Goal: Information Seeking & Learning: Learn about a topic

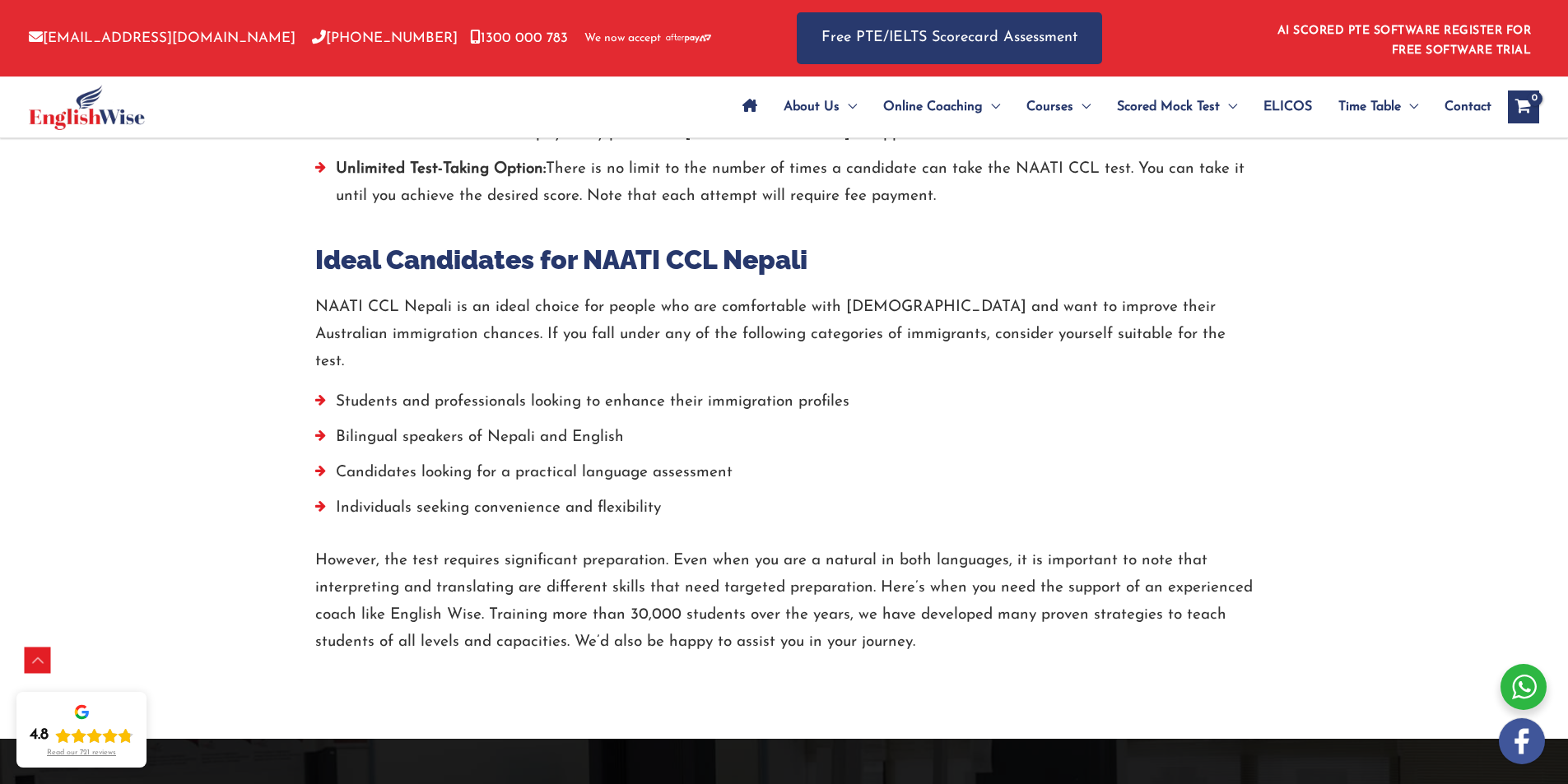
scroll to position [3043, 0]
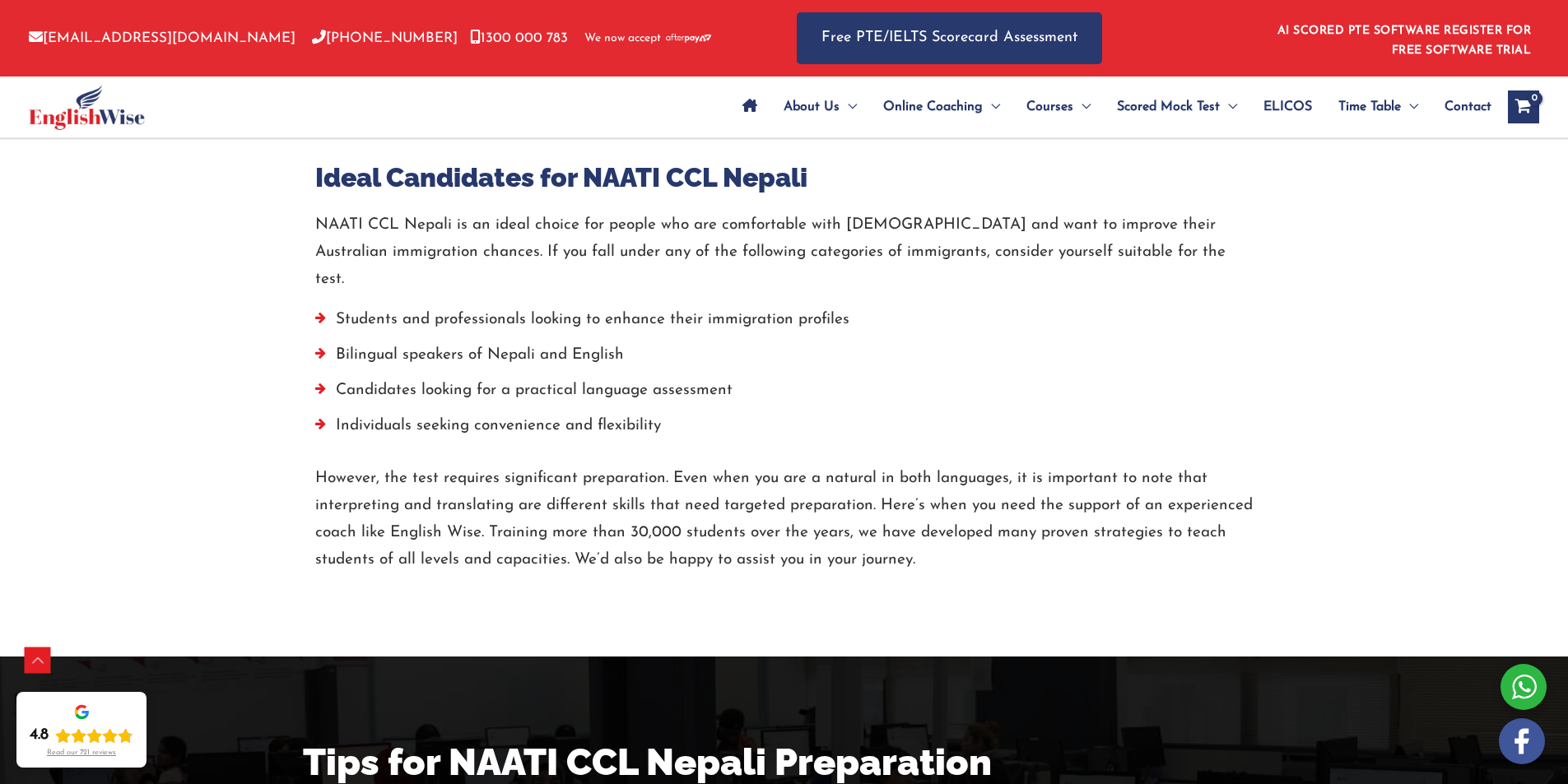
click at [399, 341] on li "Bilingual speakers of Nepali and English" at bounding box center [784, 358] width 939 height 35
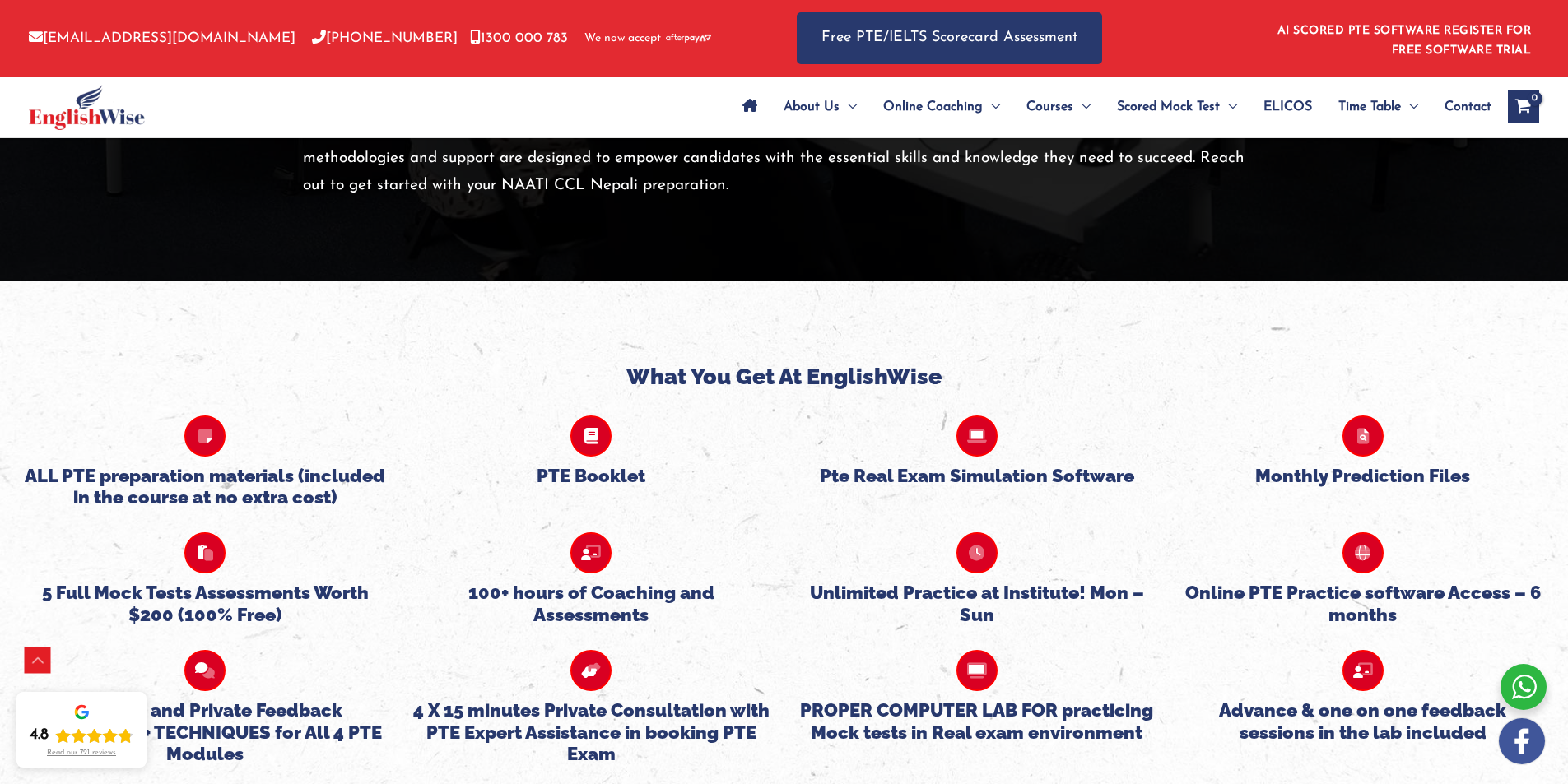
scroll to position [4195, 0]
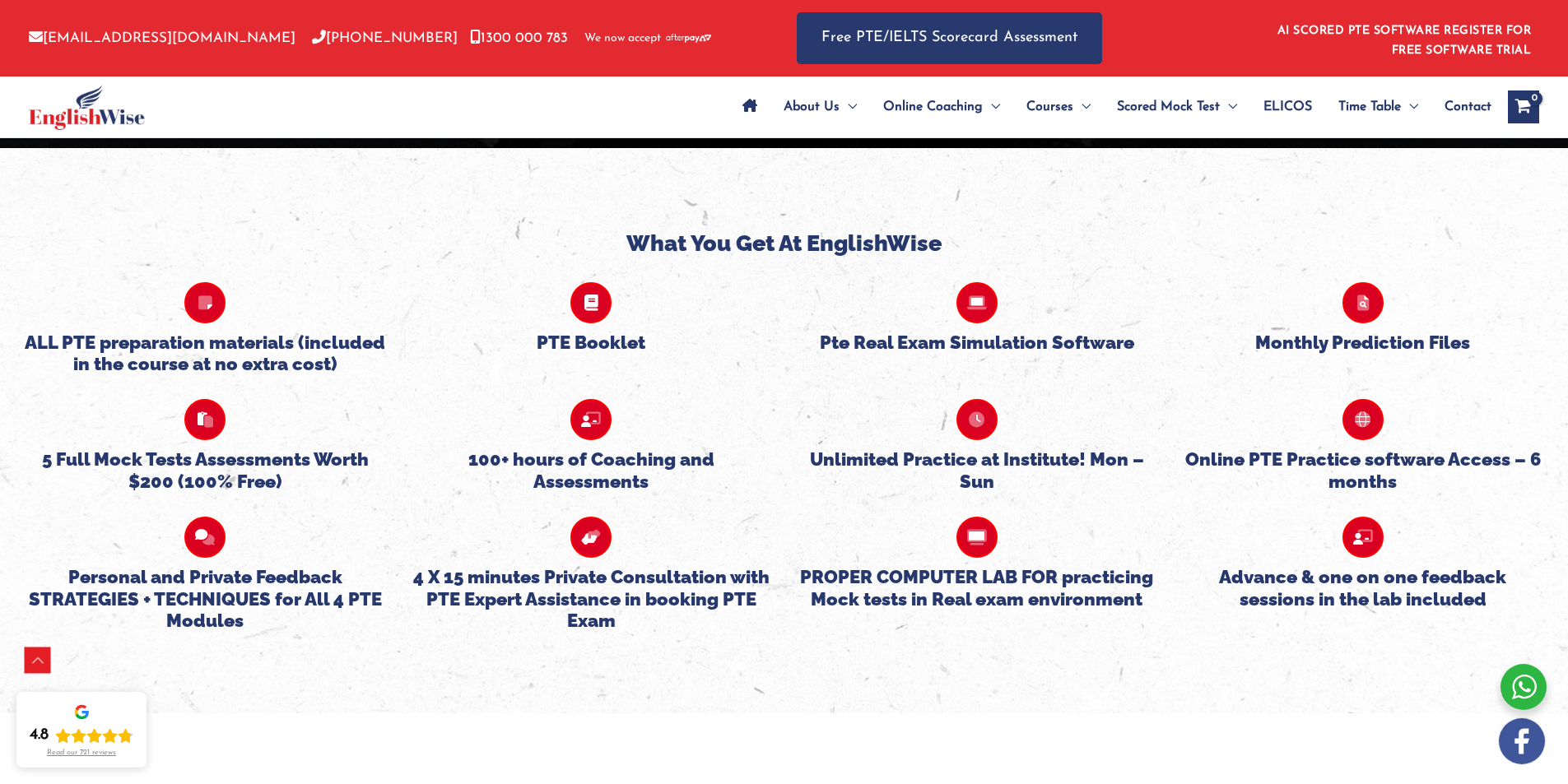
click at [614, 331] on h5 "PTE Booklet" at bounding box center [590, 342] width 361 height 22
drag, startPoint x: 610, startPoint y: 318, endPoint x: 538, endPoint y: 306, distance: 73.0
click at [607, 331] on h5 "PTE Booklet" at bounding box center [590, 342] width 361 height 22
click at [548, 282] on p at bounding box center [590, 303] width 361 height 42
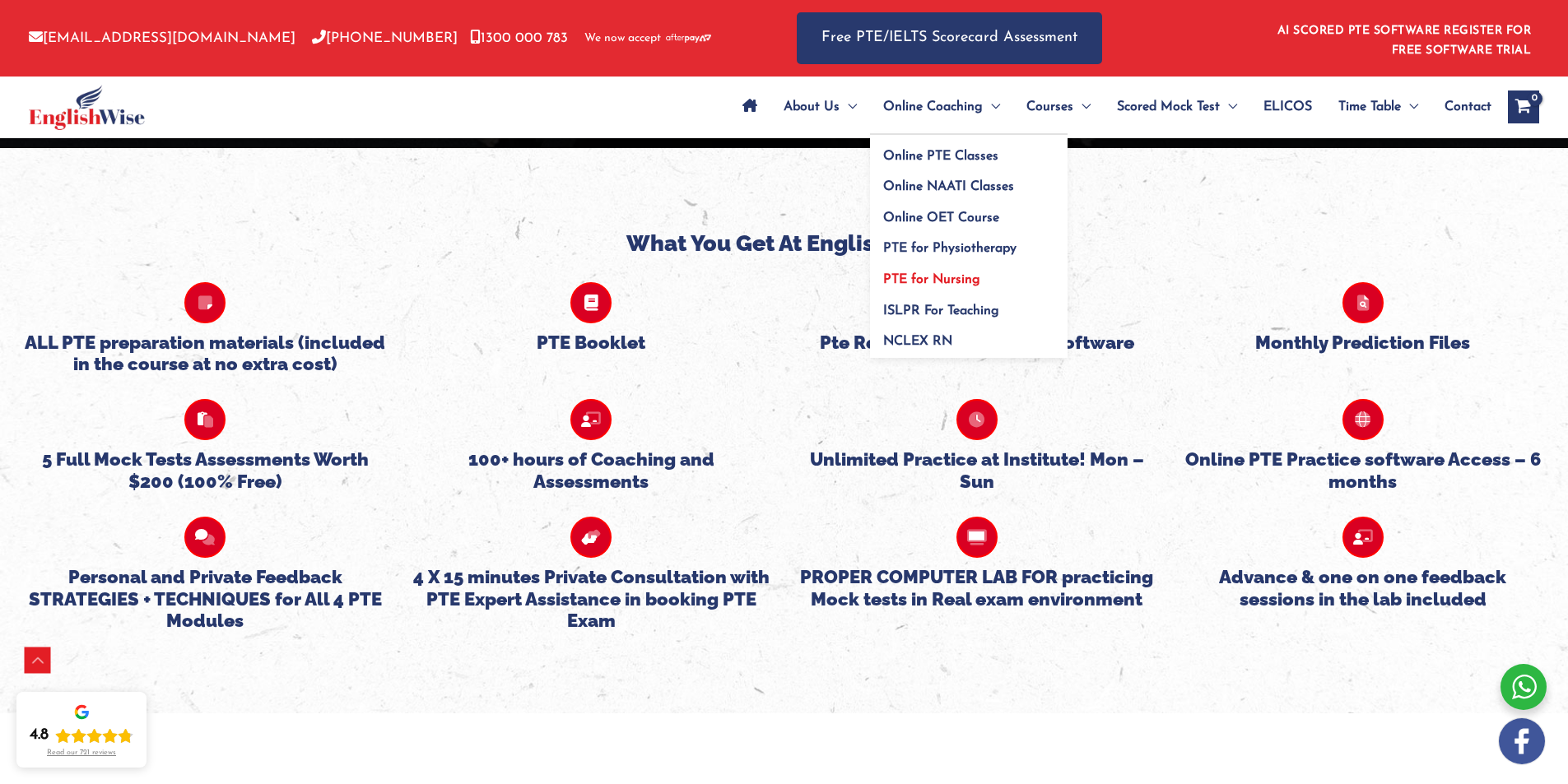
click at [946, 272] on link "PTE for Nursing" at bounding box center [969, 274] width 197 height 31
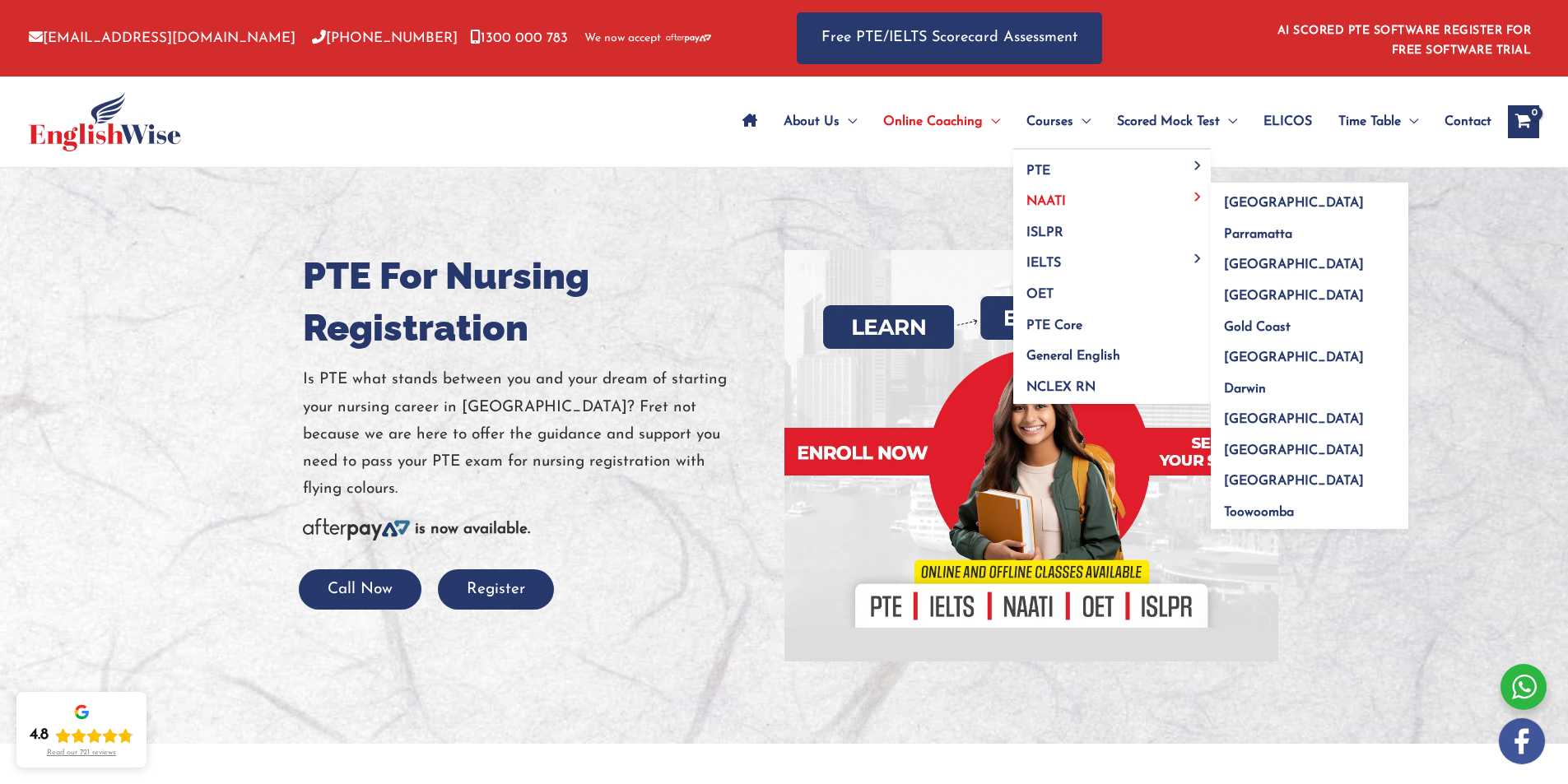
click at [1058, 196] on span "NAATI" at bounding box center [1046, 201] width 40 height 13
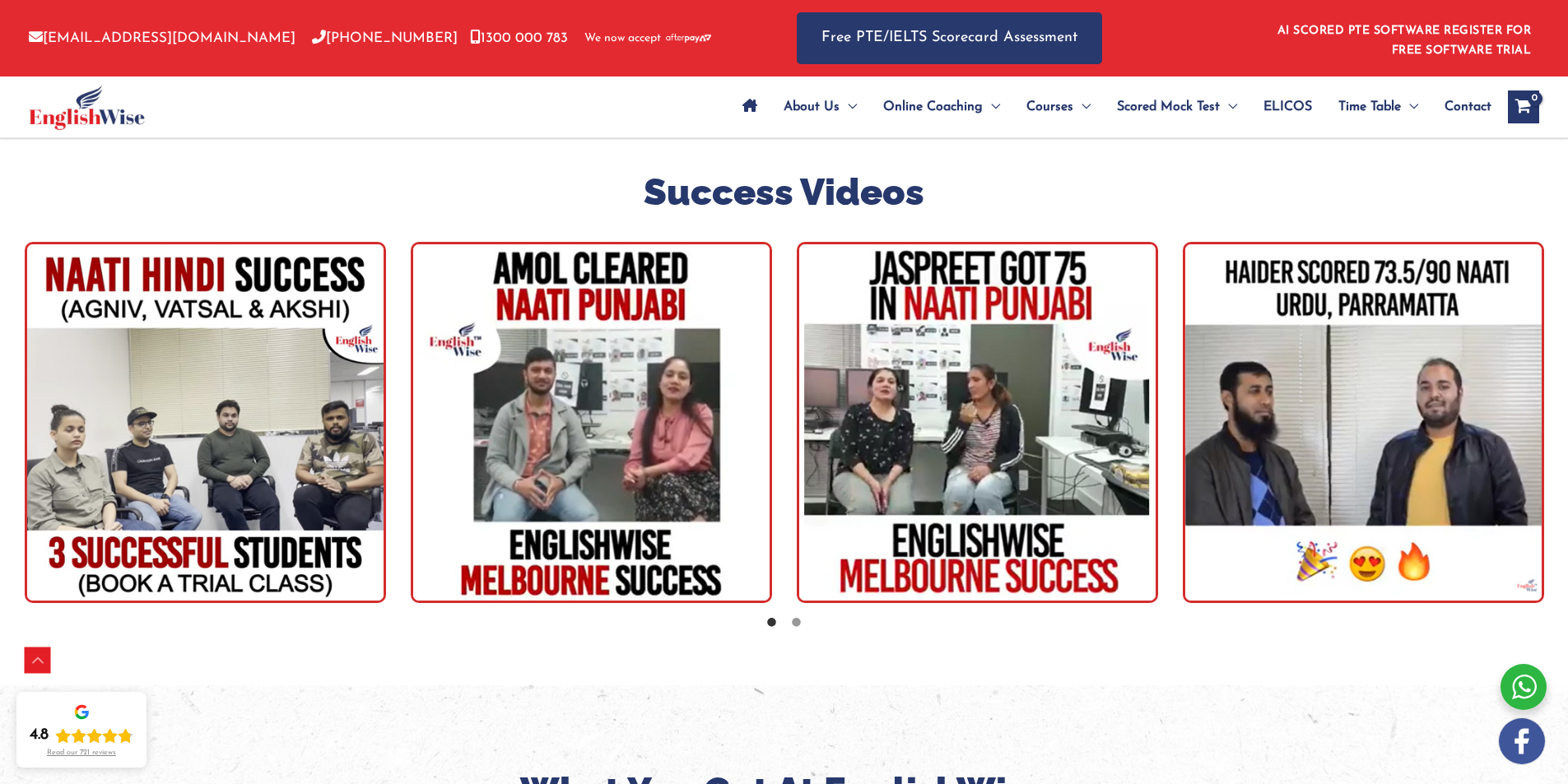
scroll to position [2644, 0]
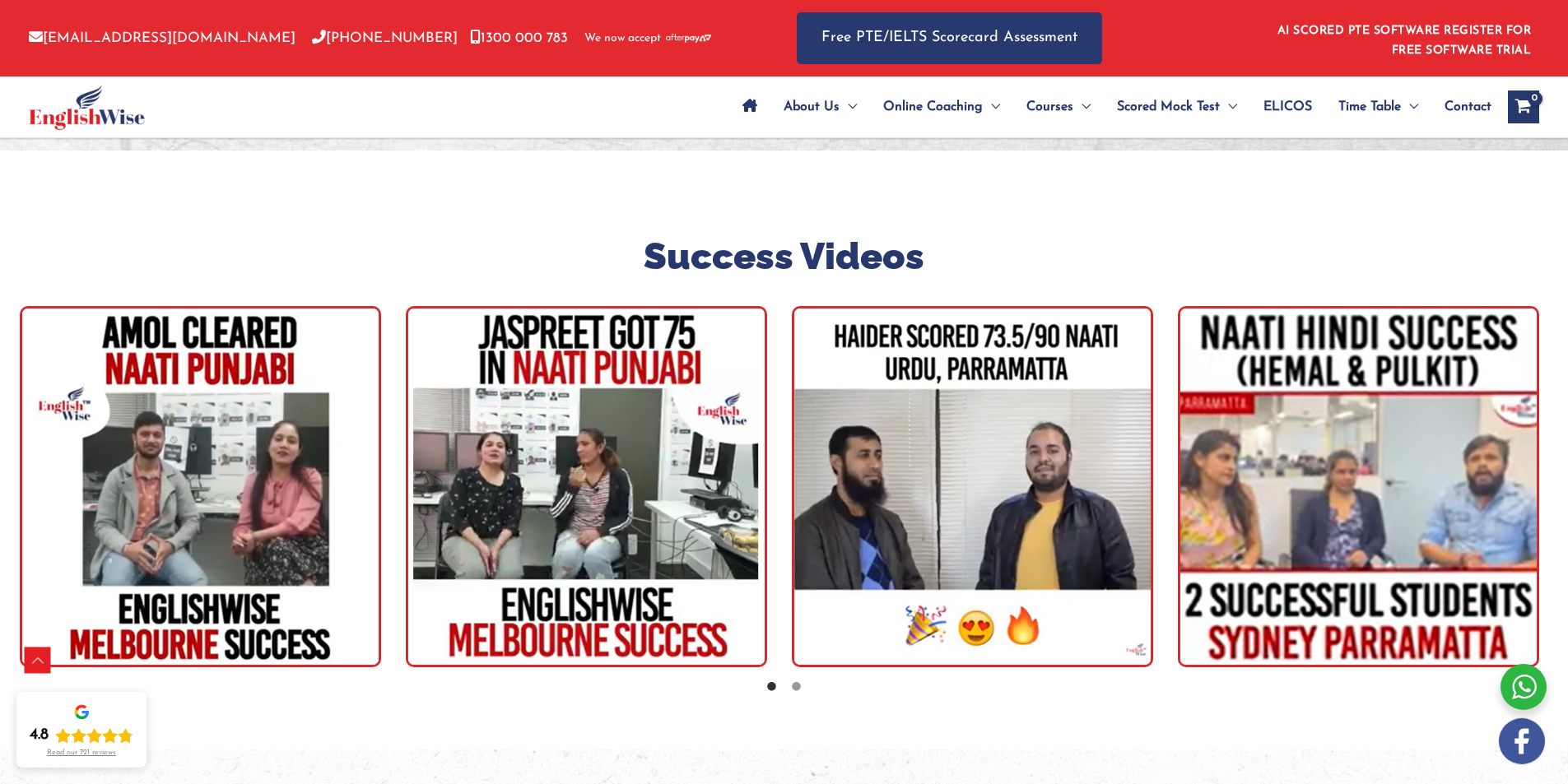
drag, startPoint x: 1463, startPoint y: 386, endPoint x: 819, endPoint y: 382, distance: 644.0
click at [819, 382] on img "tracker" at bounding box center [971, 486] width 361 height 361
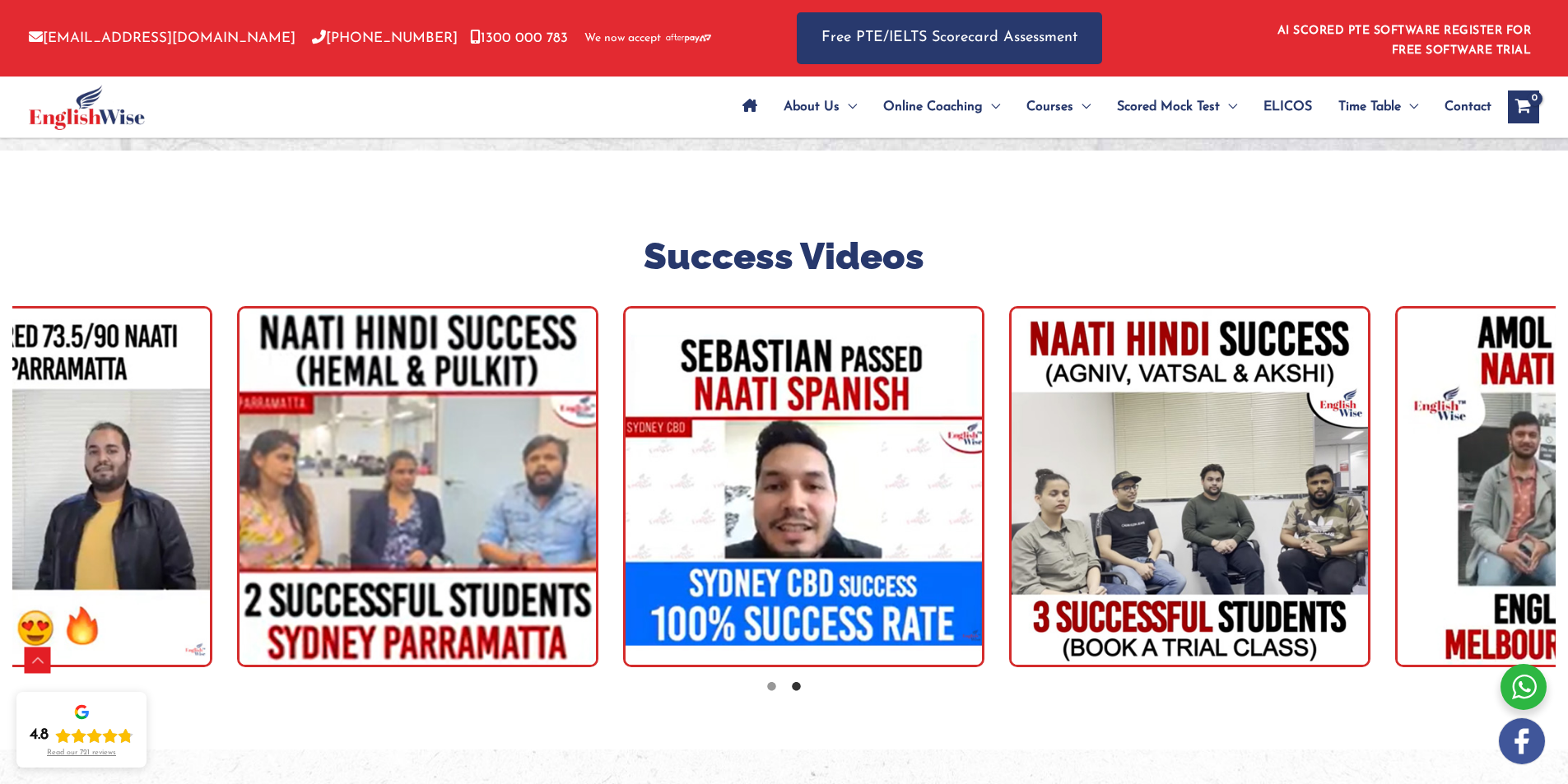
drag, startPoint x: 1273, startPoint y: 358, endPoint x: 610, endPoint y: 363, distance: 663.0
click at [623, 364] on img "tracker" at bounding box center [803, 486] width 361 height 361
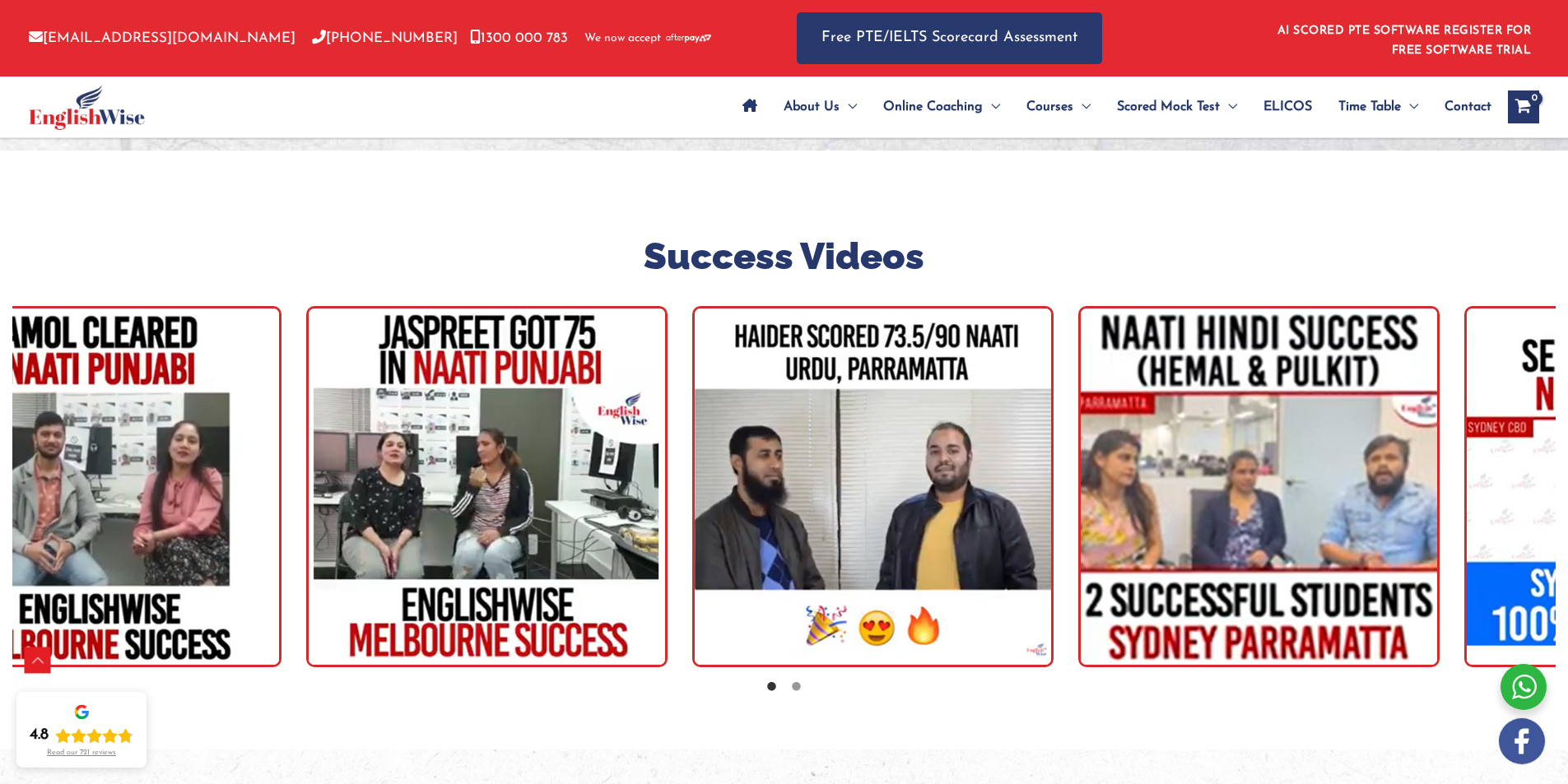
drag, startPoint x: 1151, startPoint y: 358, endPoint x: 660, endPoint y: 351, distance: 491.0
click at [660, 351] on img "tracker" at bounding box center [487, 486] width 361 height 361
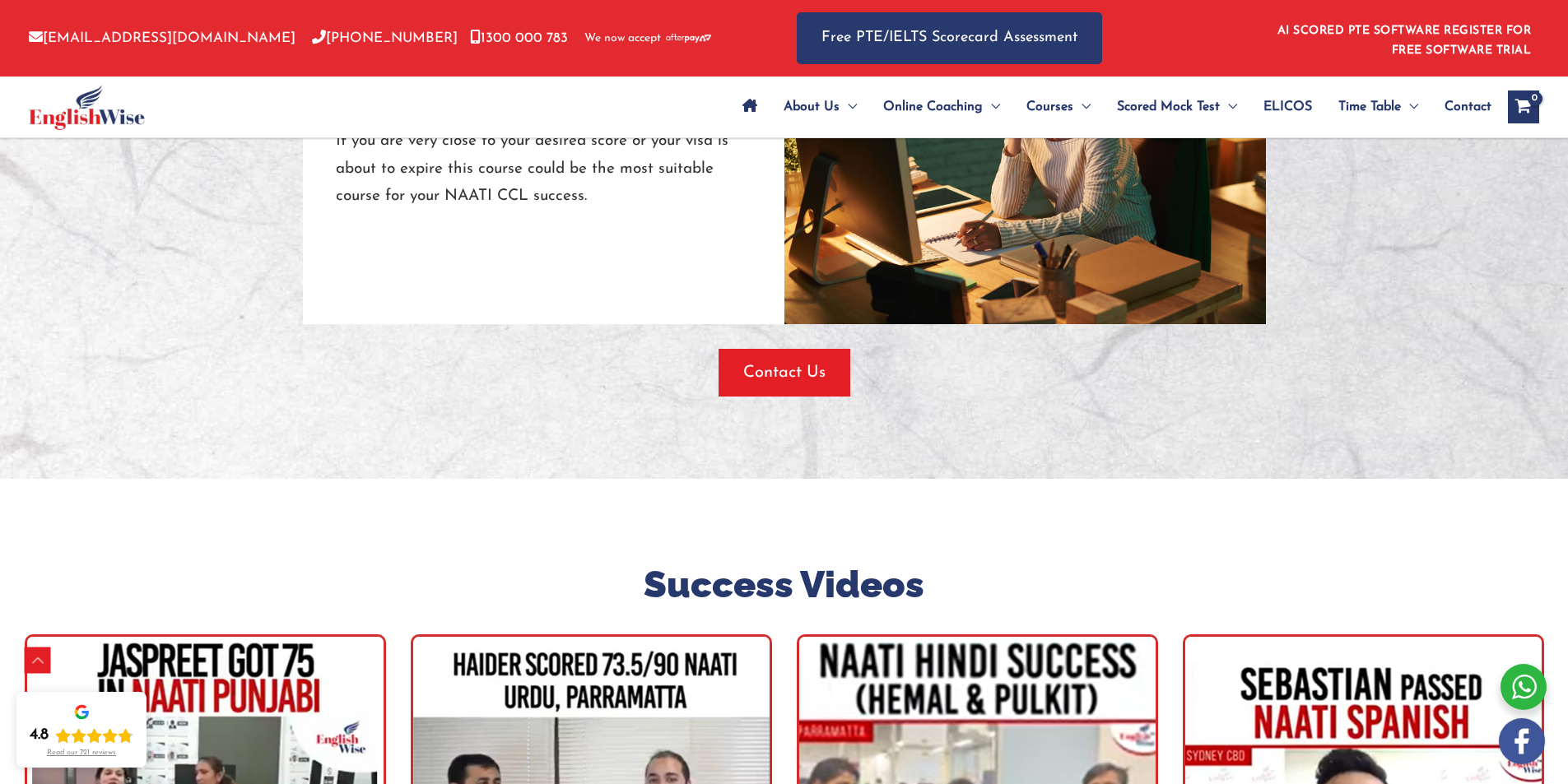
scroll to position [2315, 0]
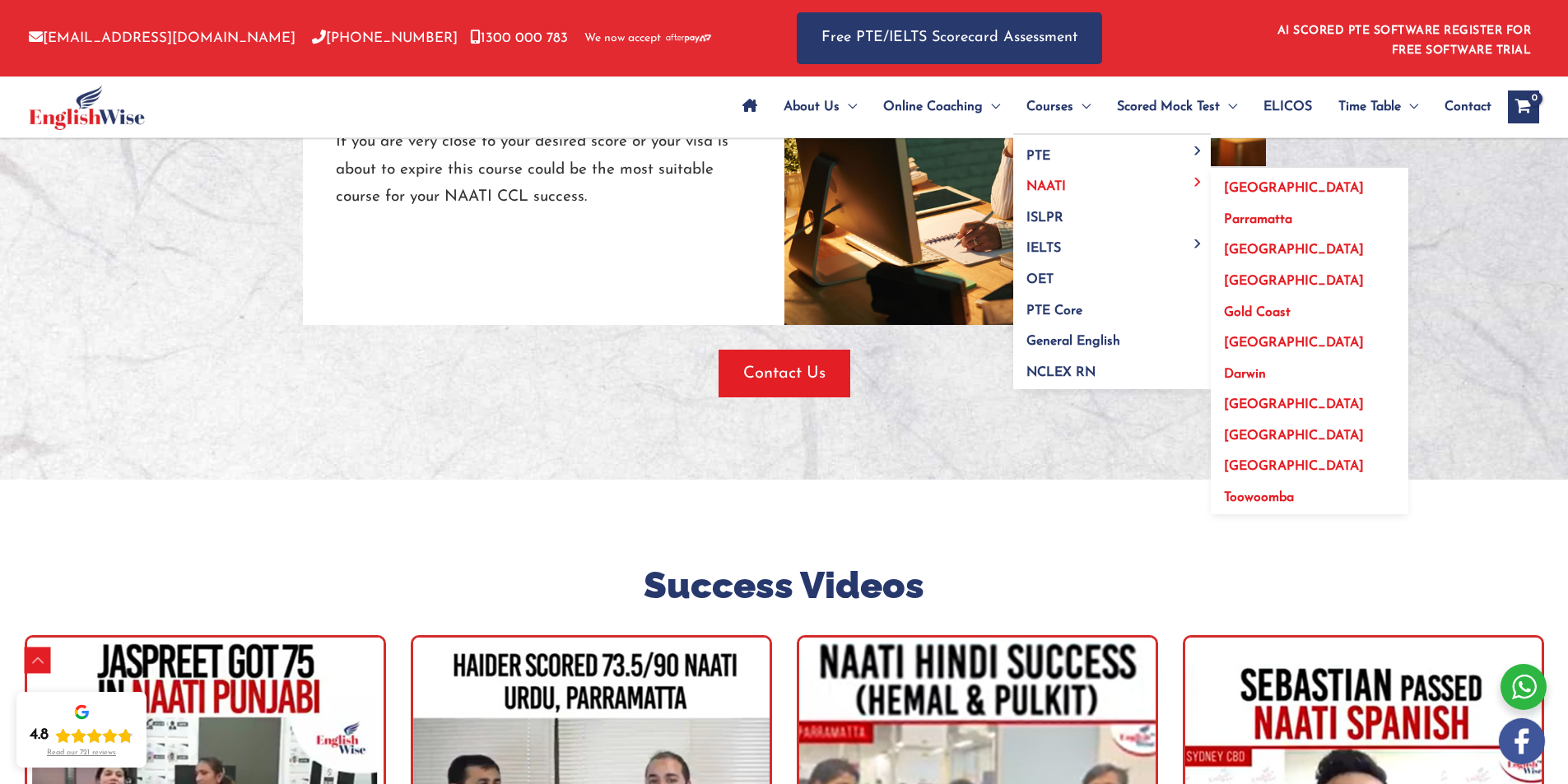
click at [1250, 406] on span "[GEOGRAPHIC_DATA]" at bounding box center [1294, 404] width 140 height 13
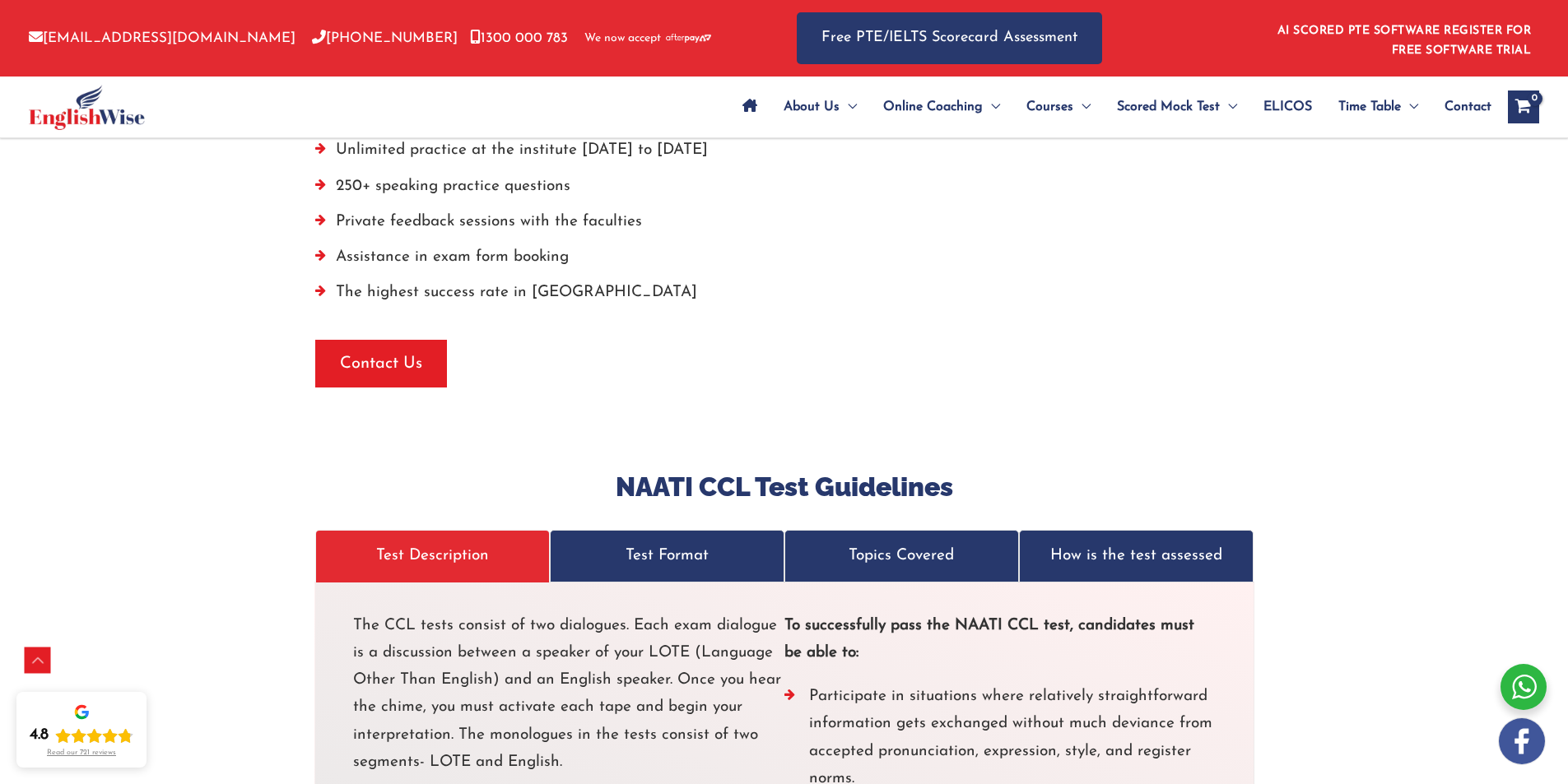
scroll to position [4471, 0]
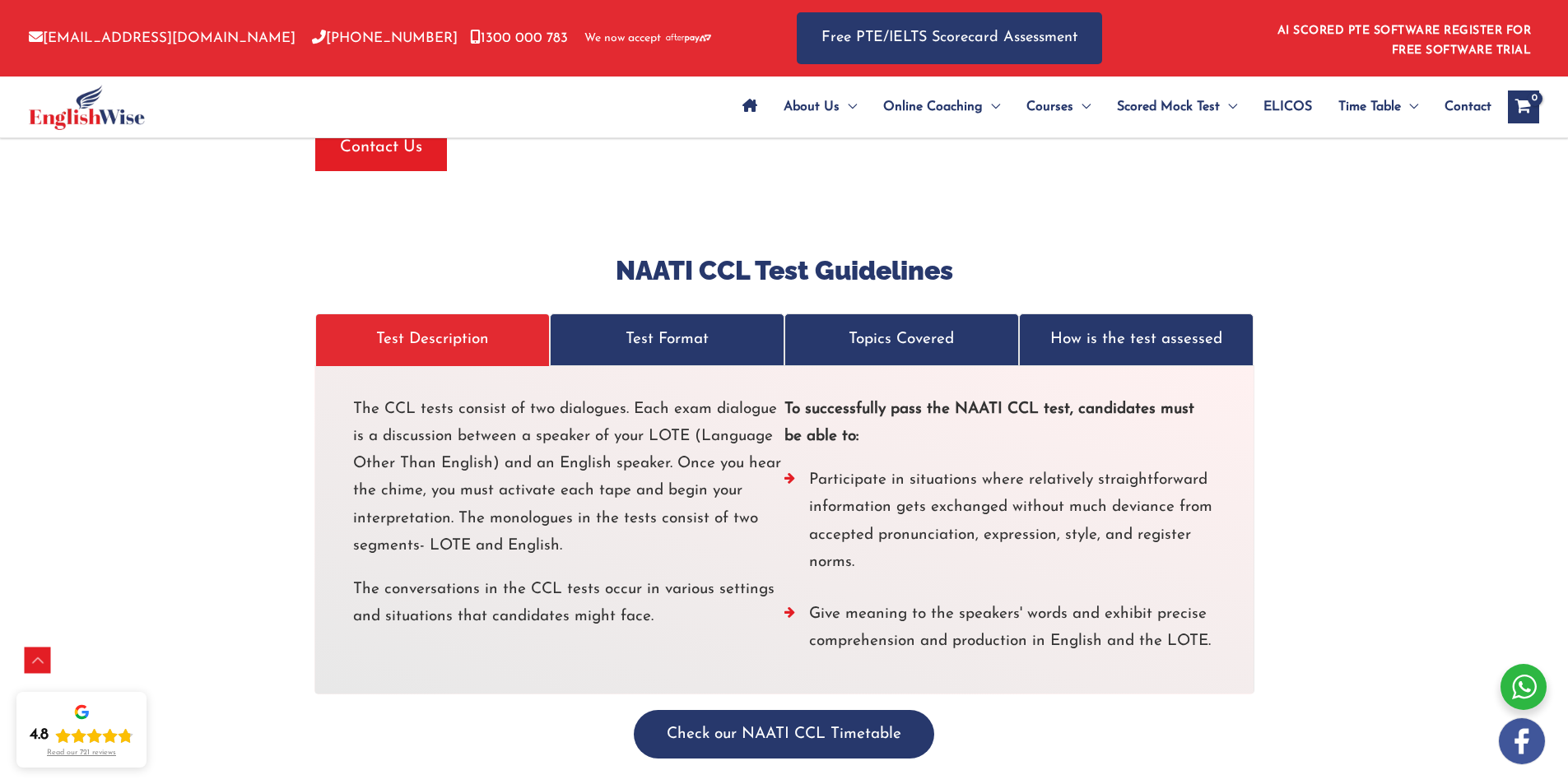
click at [636, 325] on p "Test Format" at bounding box center [667, 338] width 200 height 27
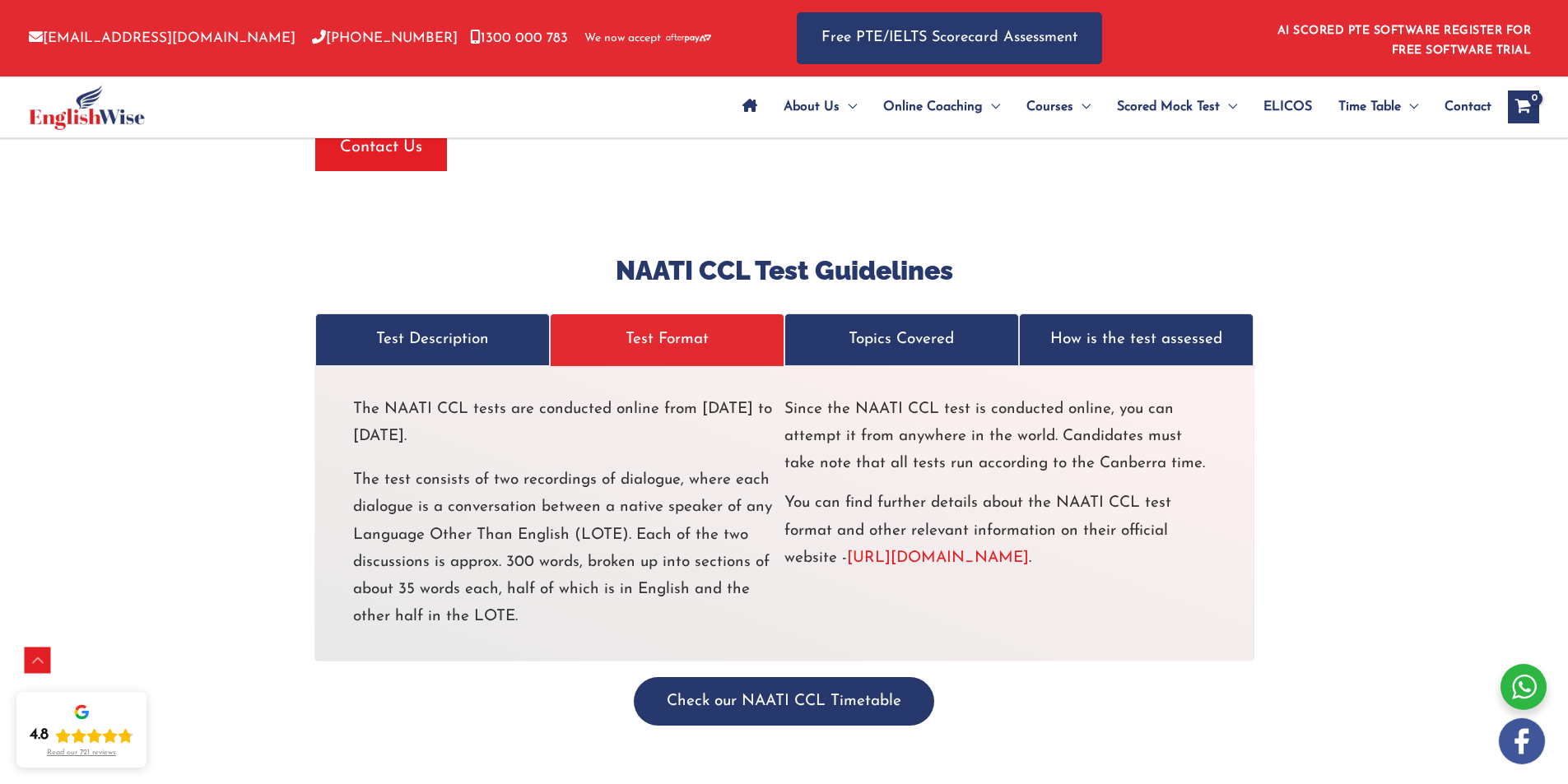
click at [884, 325] on p "Topics Covered" at bounding box center [901, 338] width 200 height 27
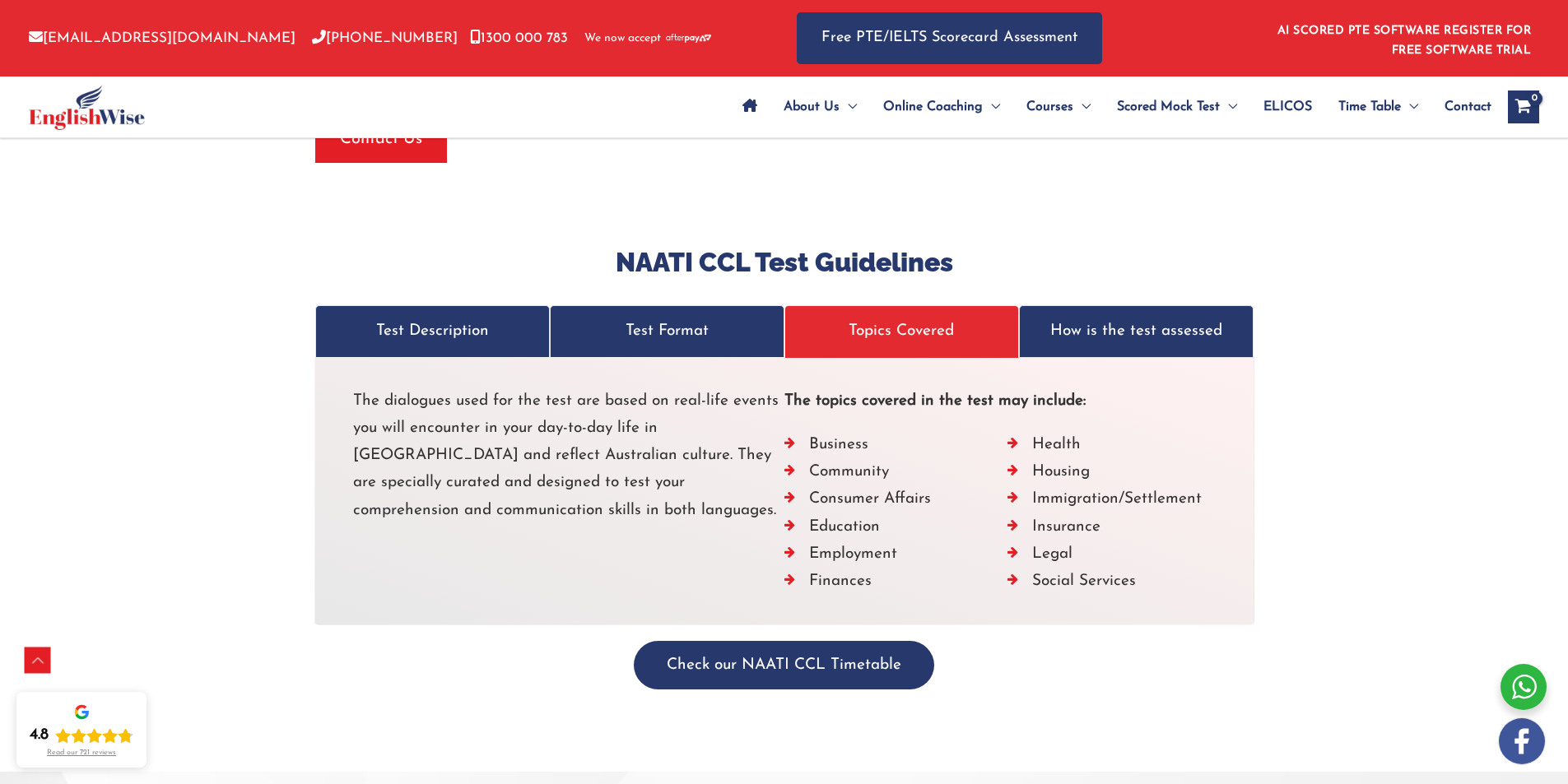
scroll to position [4389, 0]
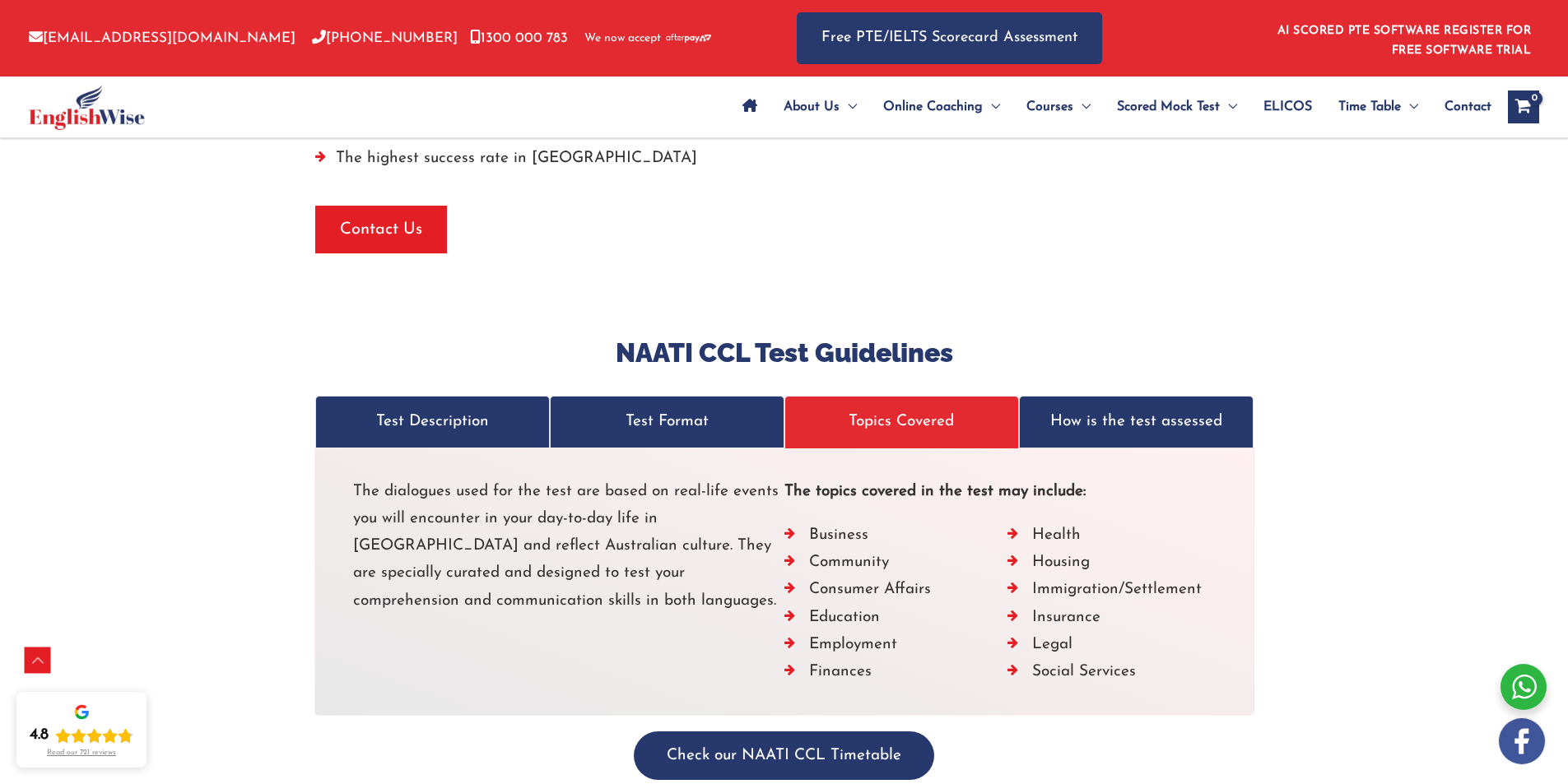
click at [1097, 408] on p "How is the test assessed" at bounding box center [1136, 421] width 200 height 27
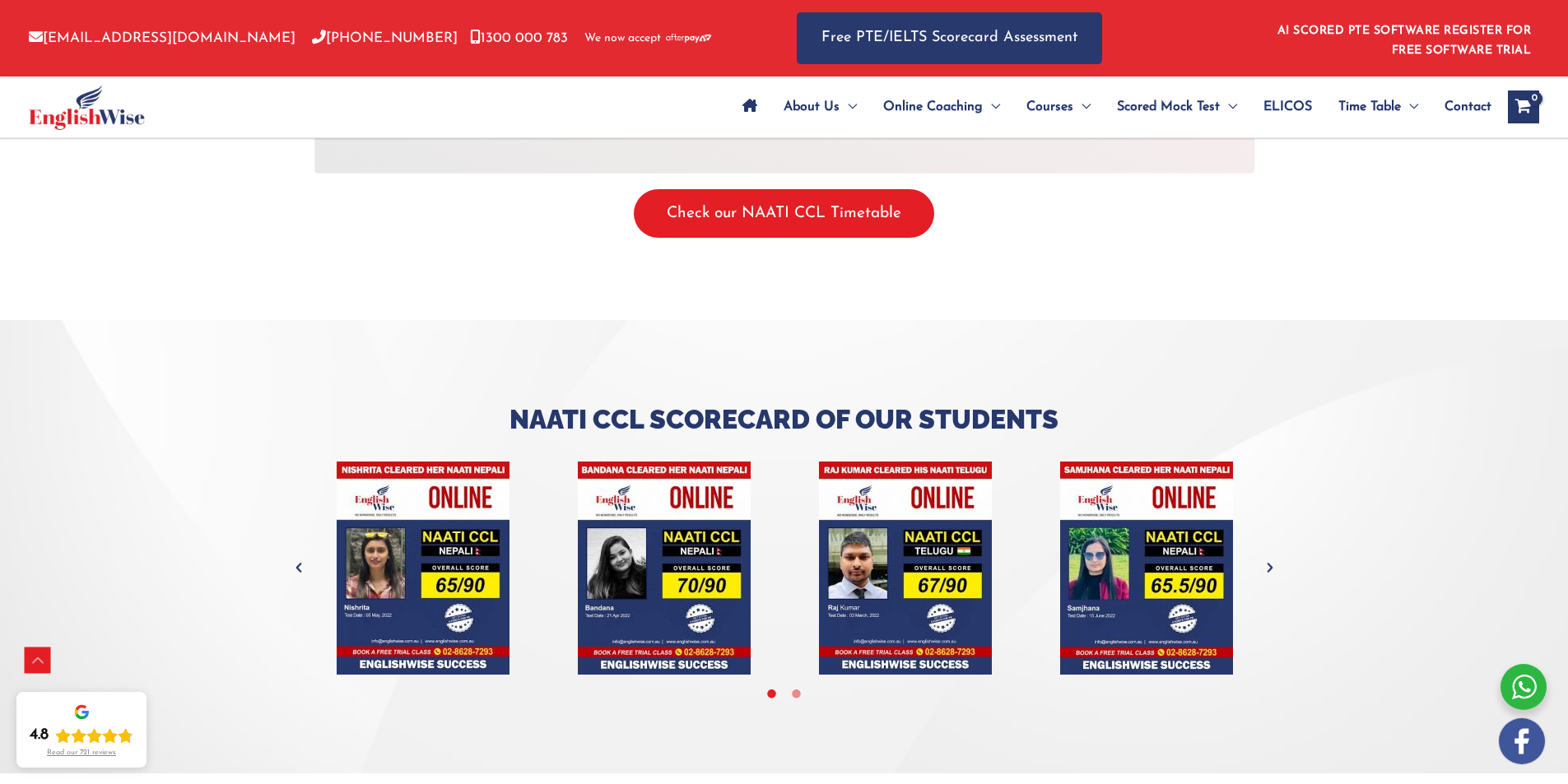
scroll to position [5048, 0]
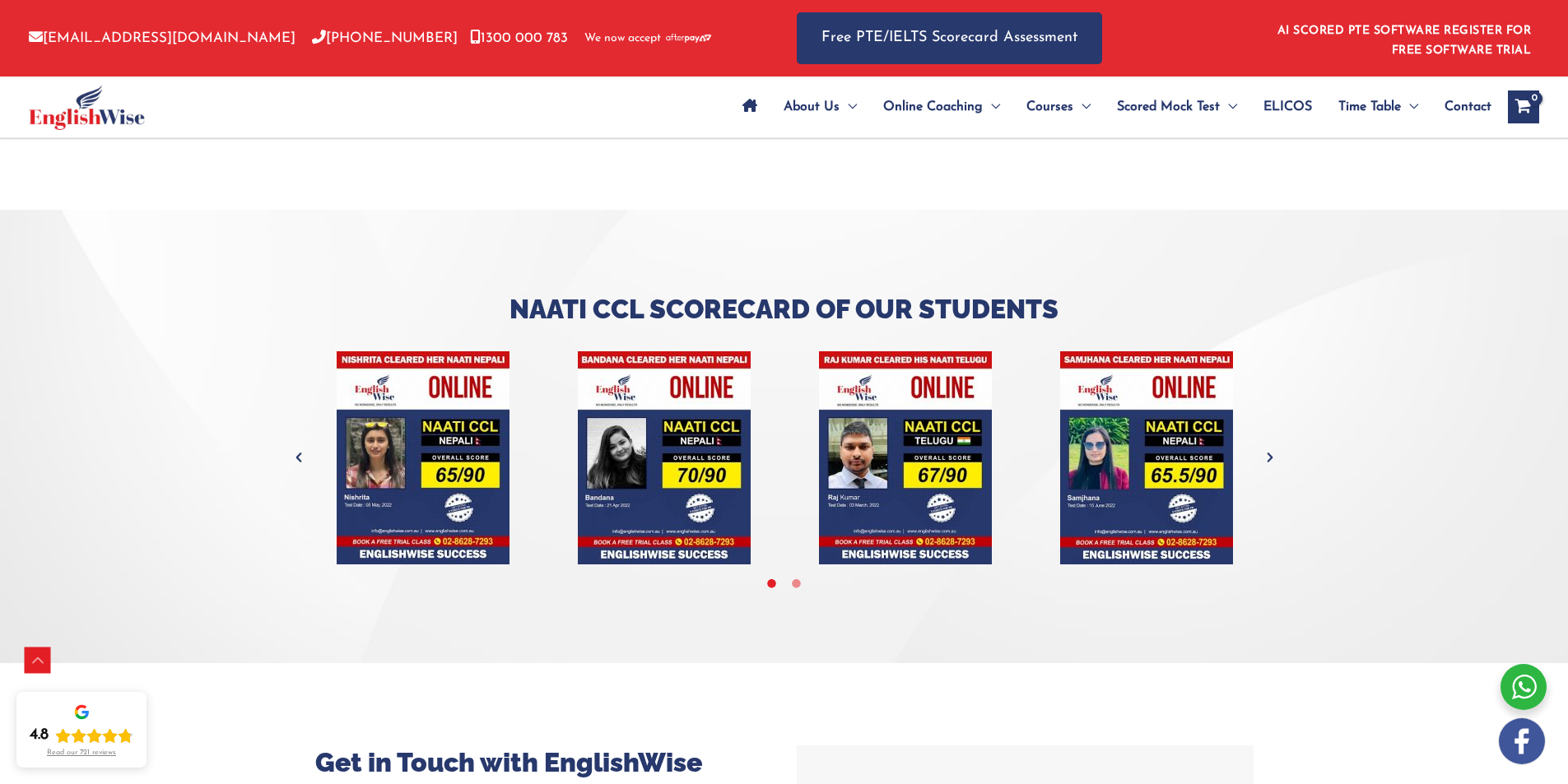
click at [1269, 449] on icon "Next" at bounding box center [1269, 457] width 16 height 16
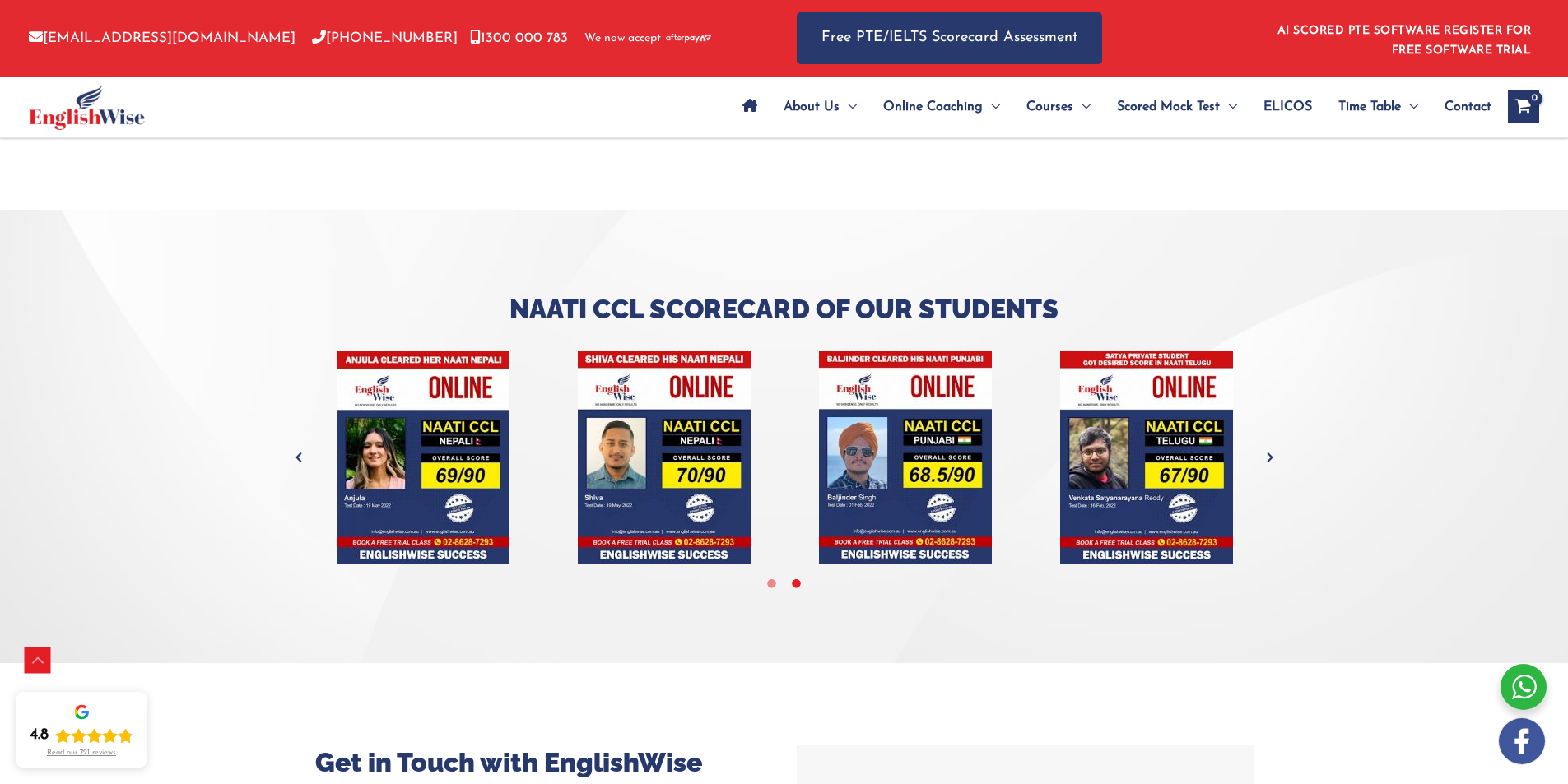
click at [1266, 449] on icon "Next" at bounding box center [1269, 457] width 16 height 16
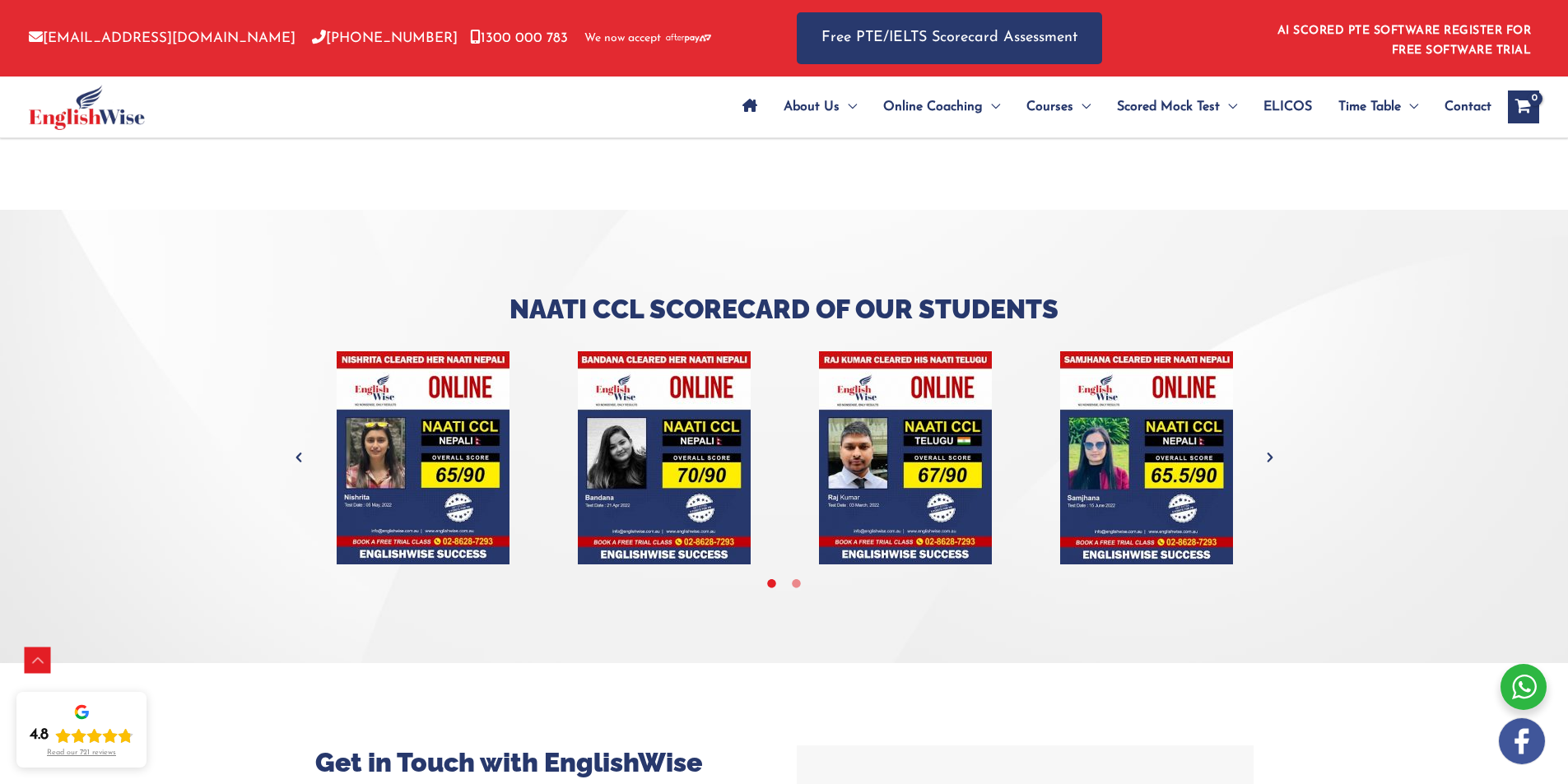
click at [1267, 449] on icon "Next" at bounding box center [1269, 457] width 16 height 16
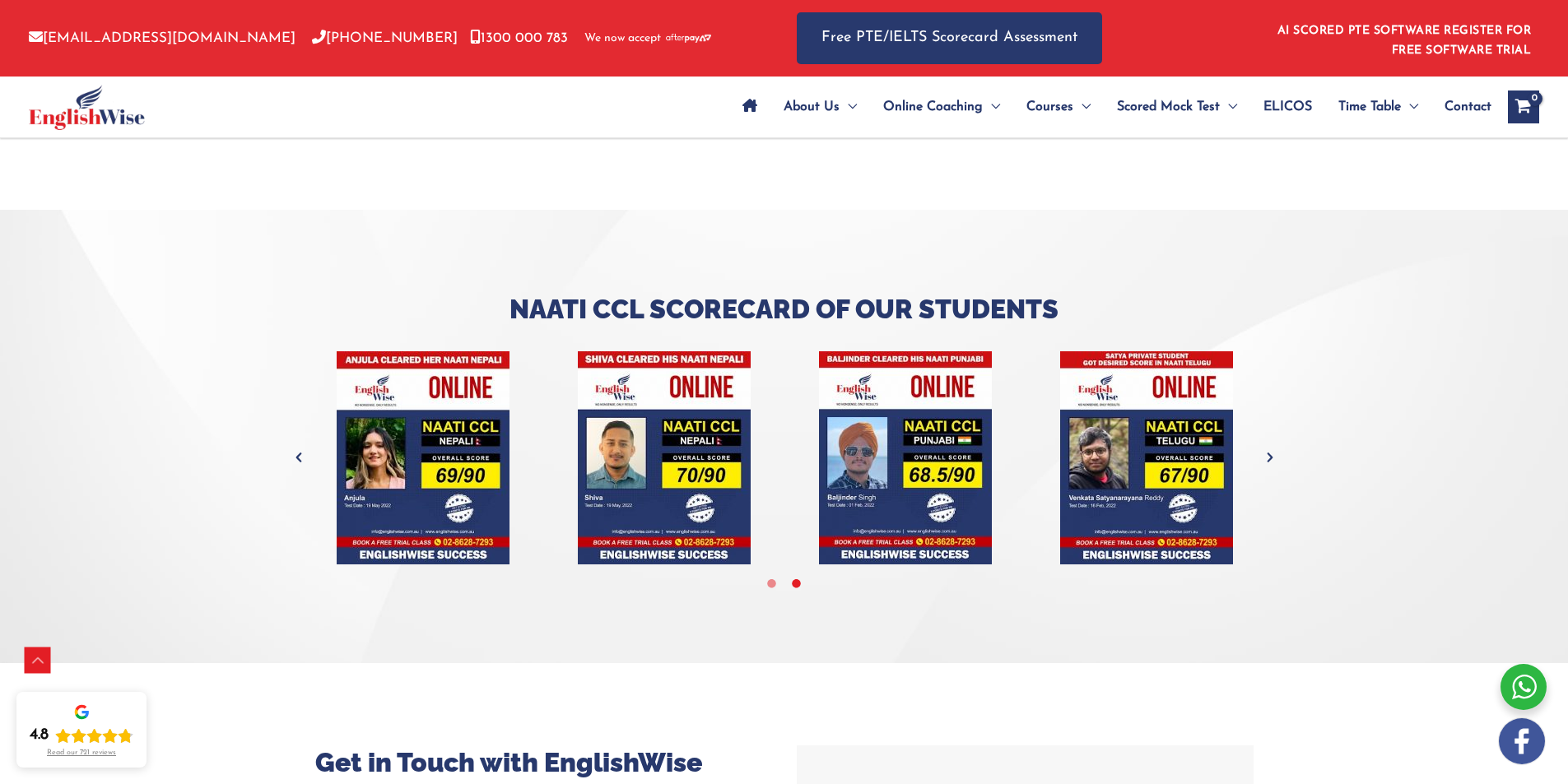
click at [620, 405] on img "tracker" at bounding box center [664, 458] width 173 height 213
click at [658, 351] on img "tracker" at bounding box center [664, 458] width 173 height 213
click at [655, 389] on img "tracker" at bounding box center [664, 458] width 173 height 213
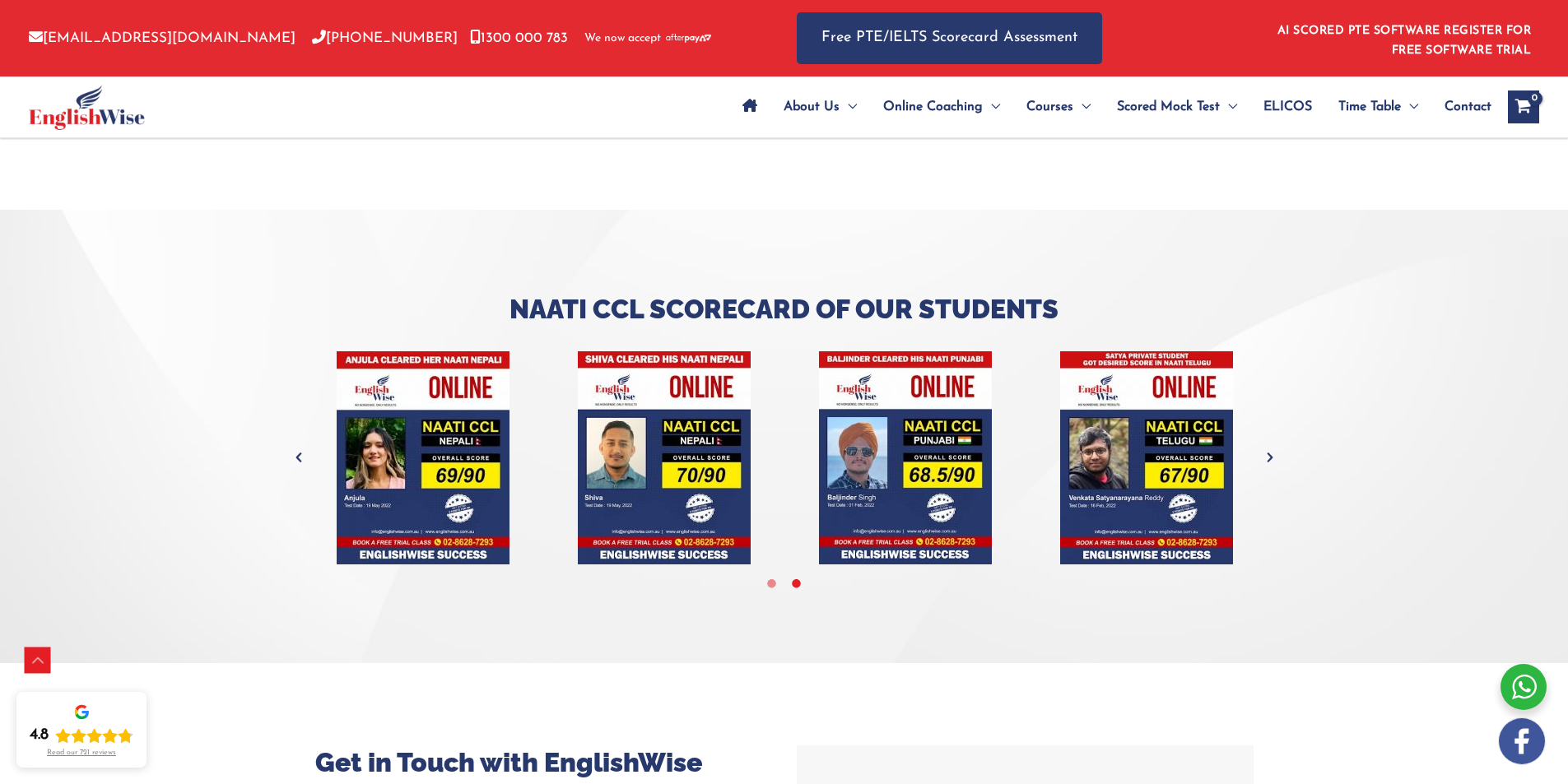
click at [706, 477] on img "tracker" at bounding box center [664, 458] width 173 height 213
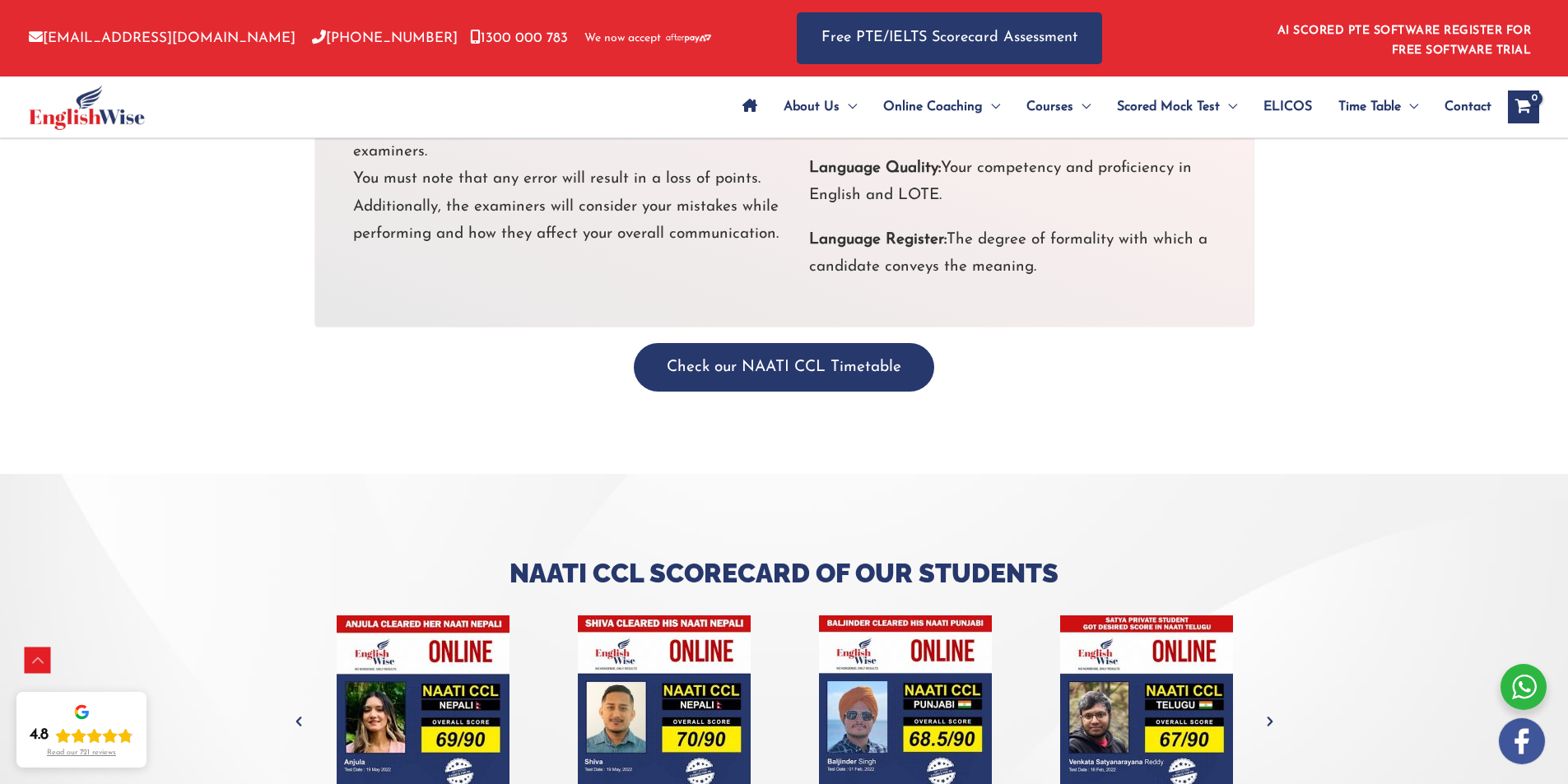
scroll to position [4636, 0]
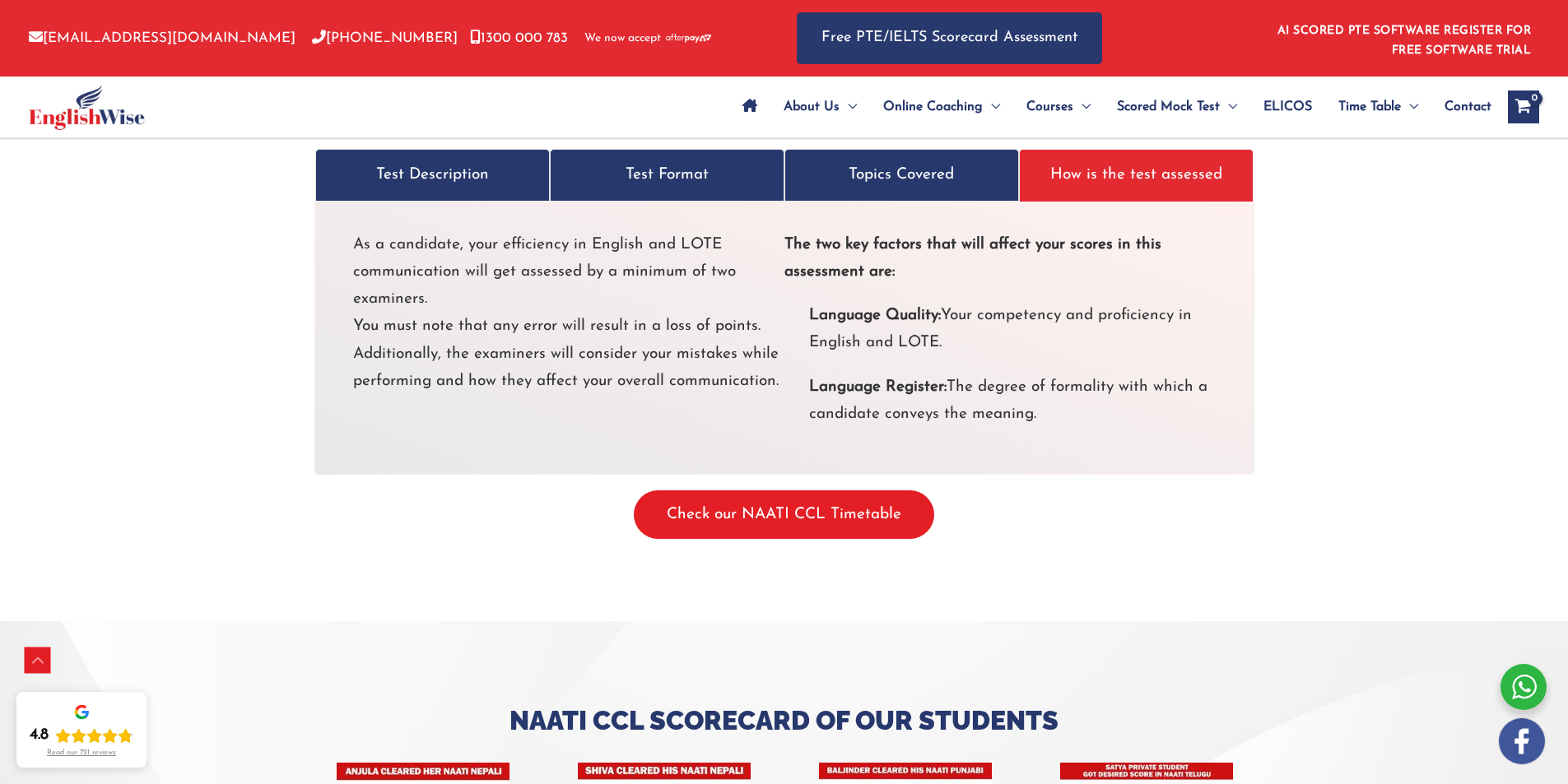
click at [830, 491] on button "Check our NAATI CCL Timetable" at bounding box center [784, 515] width 300 height 48
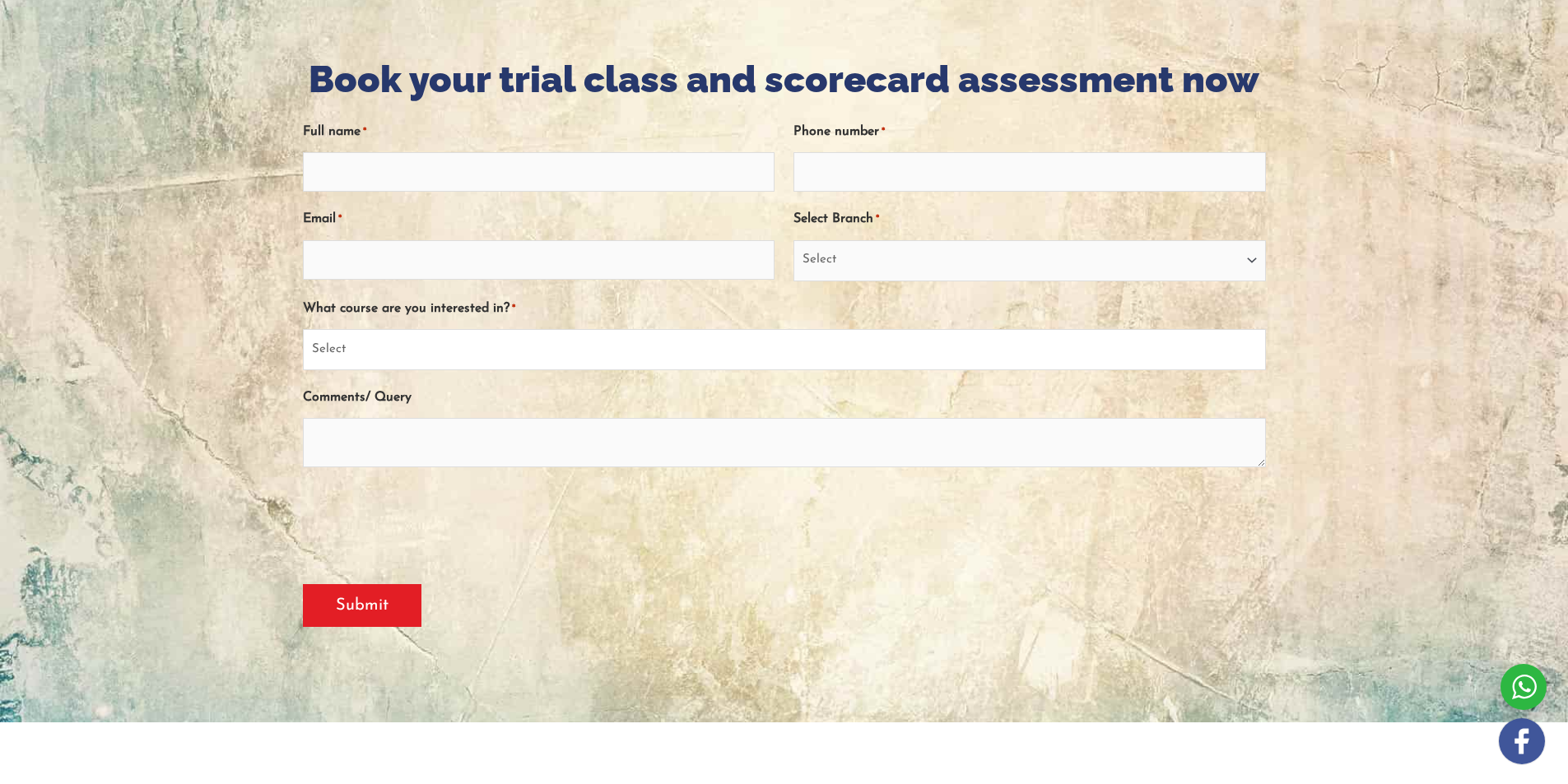
click at [960, 347] on select "Select PTE NAATI IELTS OET General English" at bounding box center [784, 350] width 963 height 42
select select "NAATI"
click at [303, 329] on select "Select PTE NAATI IELTS OET General English" at bounding box center [784, 350] width 963 height 42
click at [1023, 258] on select "Select Sydney City Center Sydney Parramatta EnglishWise Global Brisbane Gold Co…" at bounding box center [1029, 261] width 472 height 42
select select "South Australia"
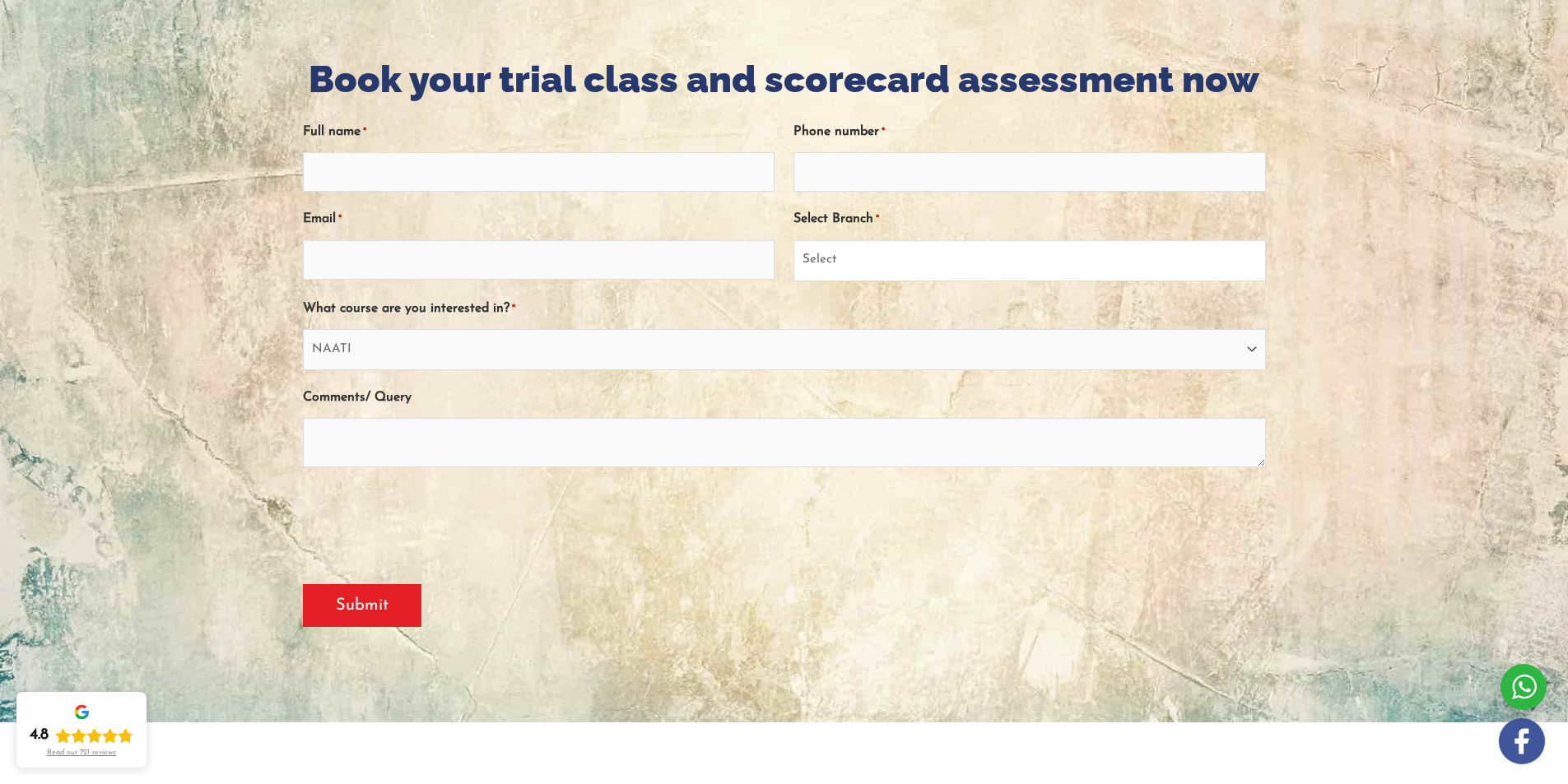
click at [793, 241] on select "Select Sydney City Center Sydney Parramatta EnglishWise Global Brisbane Gold Co…" at bounding box center [1029, 261] width 472 height 42
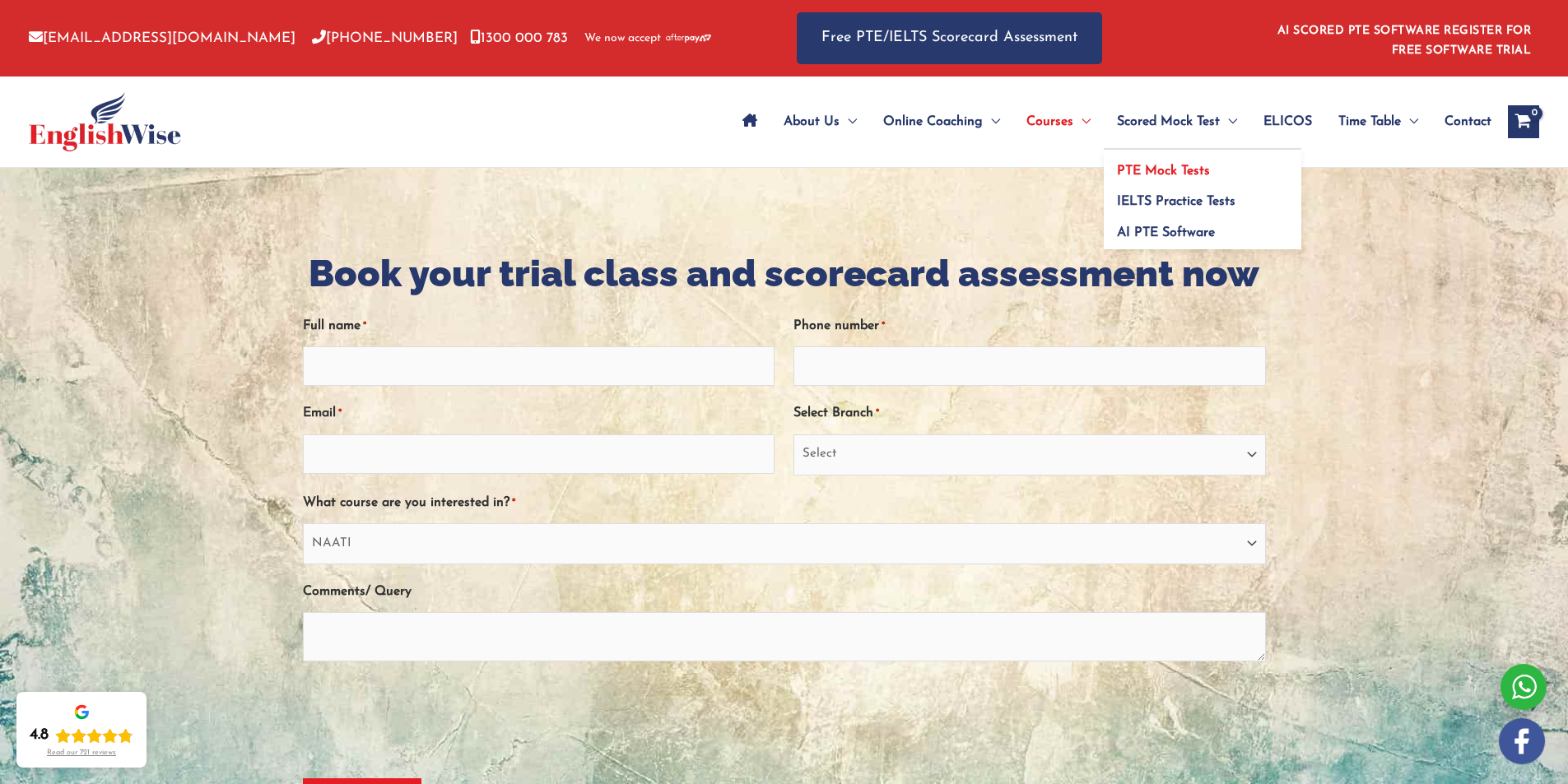
click at [1191, 169] on span "PTE Mock Tests" at bounding box center [1163, 170] width 93 height 13
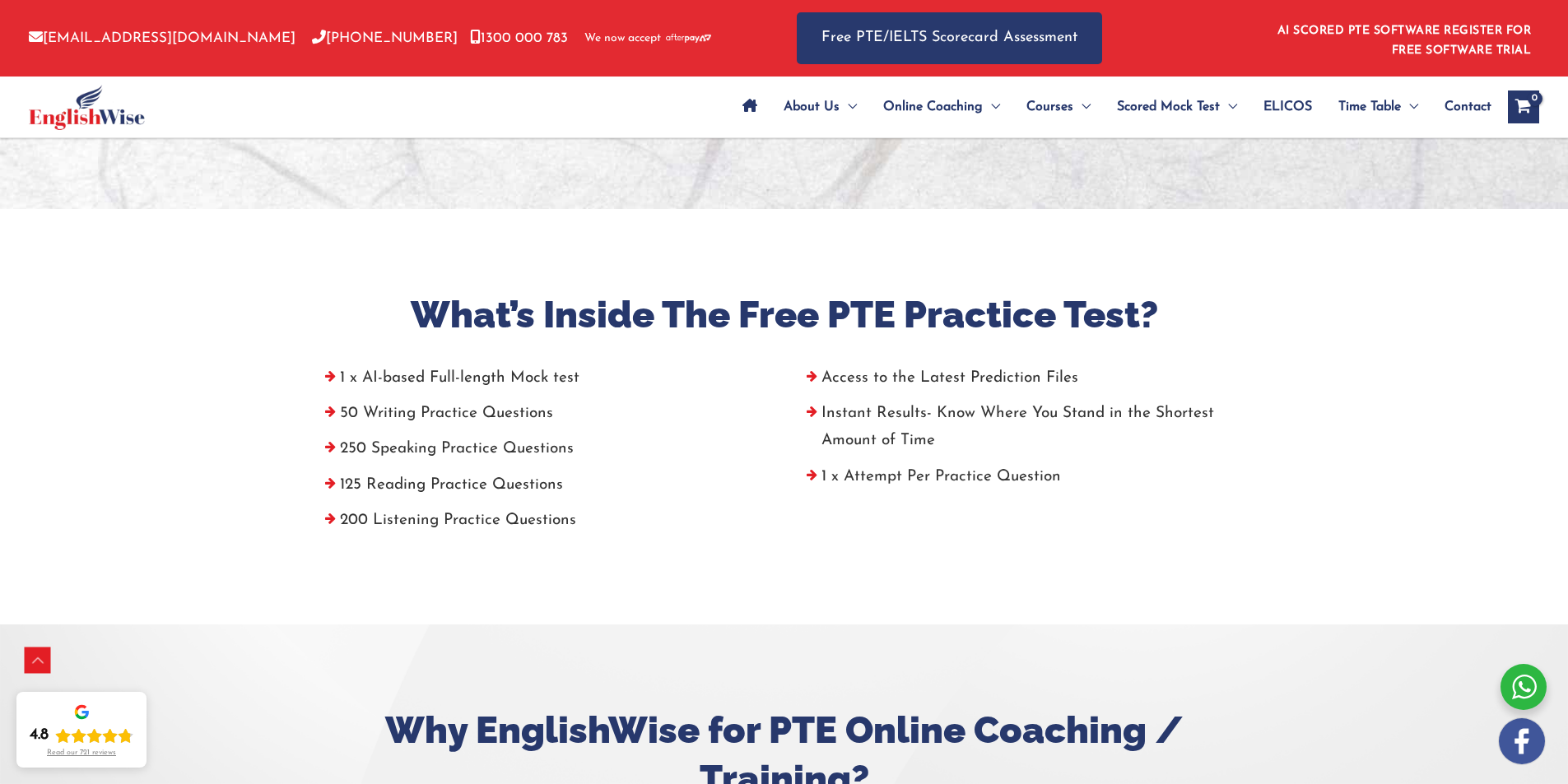
scroll to position [493, 0]
